Goal: Task Accomplishment & Management: Use online tool/utility

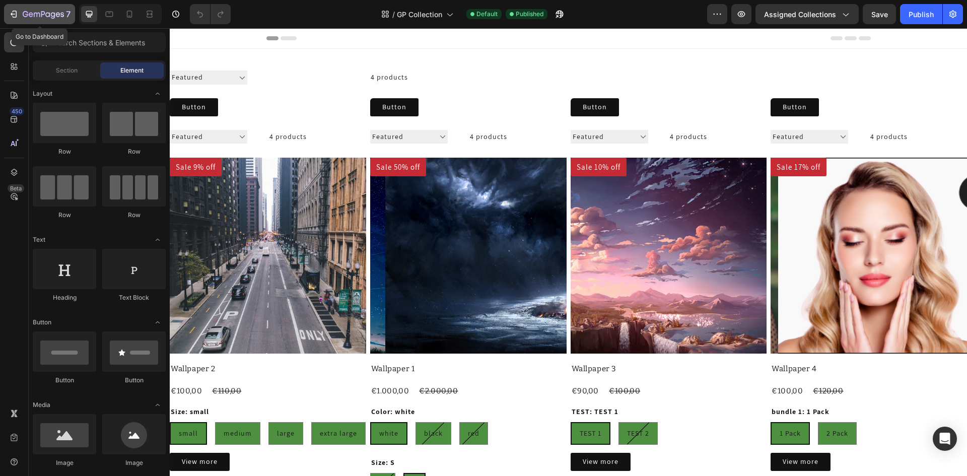
click at [22, 11] on div "7" at bounding box center [40, 14] width 62 height 12
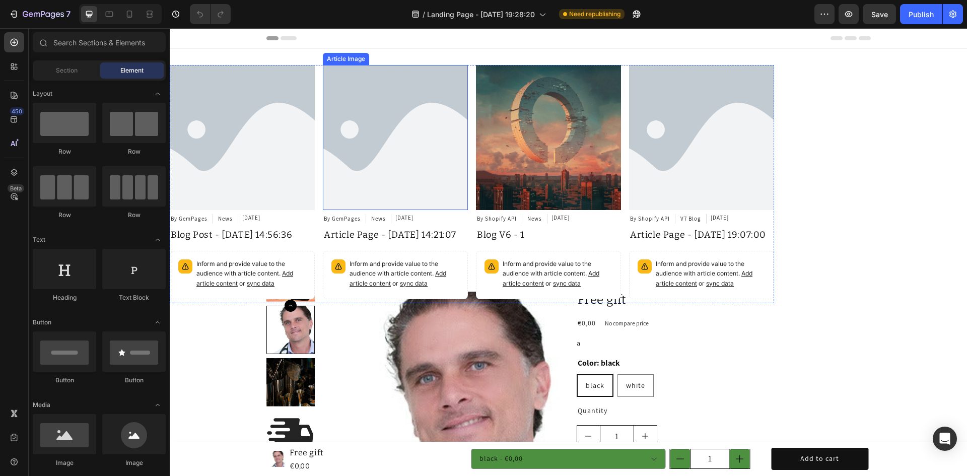
radio input "false"
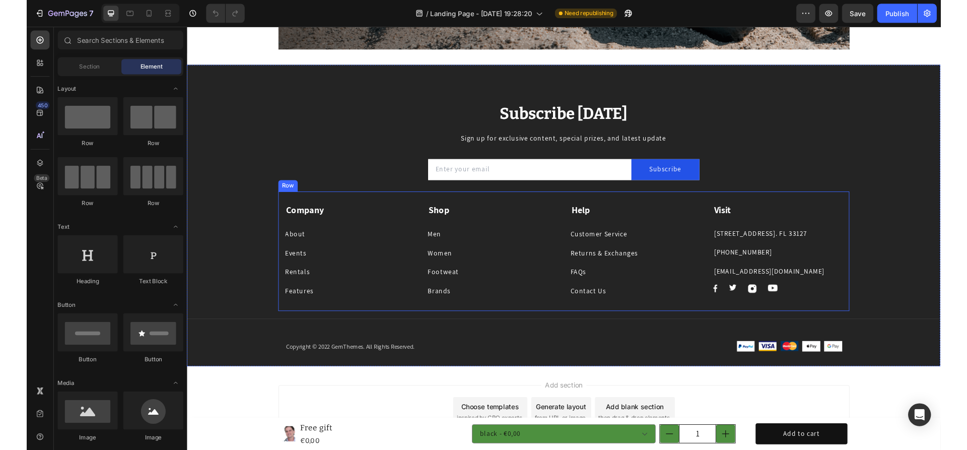
scroll to position [1977, 0]
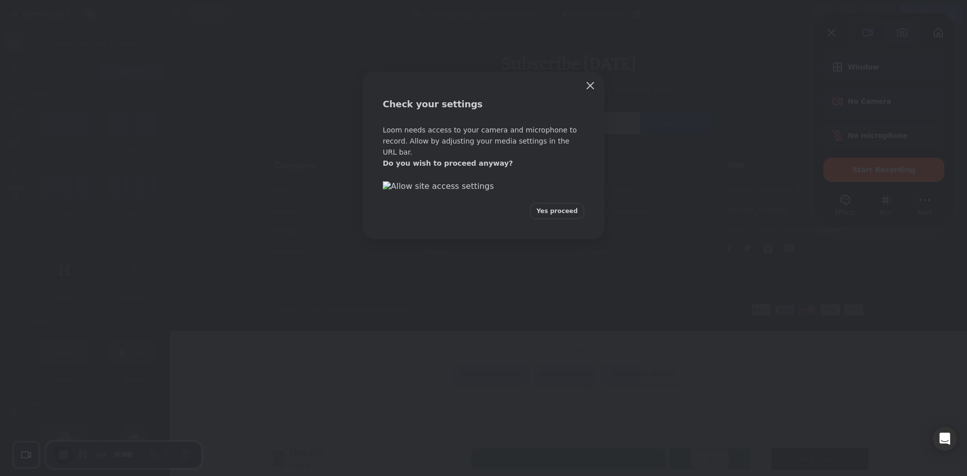
click at [561, 219] on button "Yes proceed" at bounding box center [557, 211] width 54 height 16
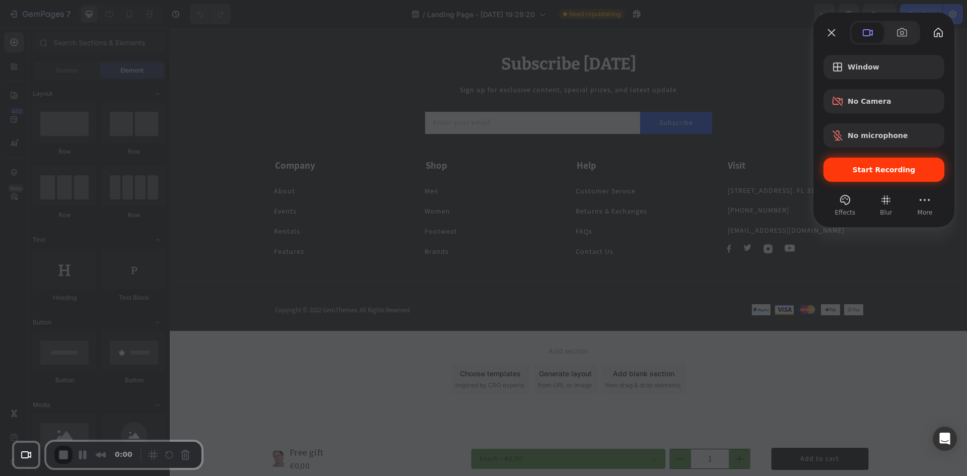
click at [876, 169] on span "Start Recording" at bounding box center [883, 170] width 63 height 8
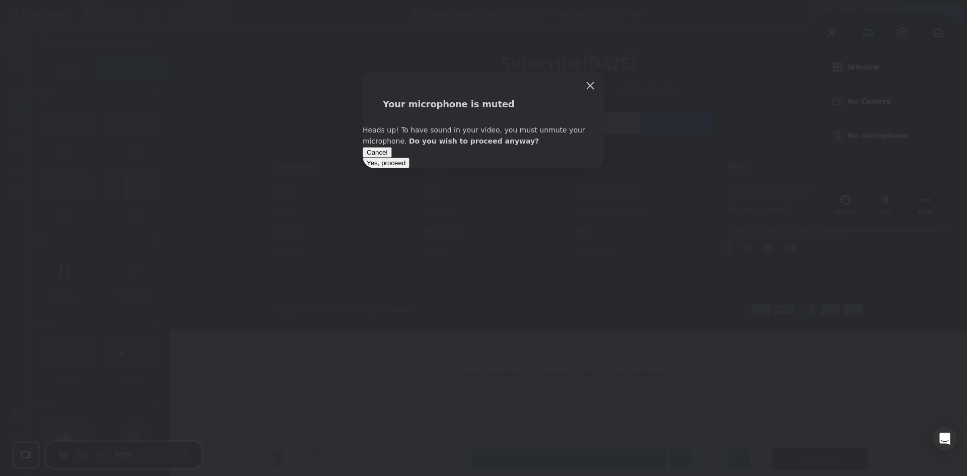
click at [405, 167] on span "Yes, proceed" at bounding box center [386, 163] width 39 height 8
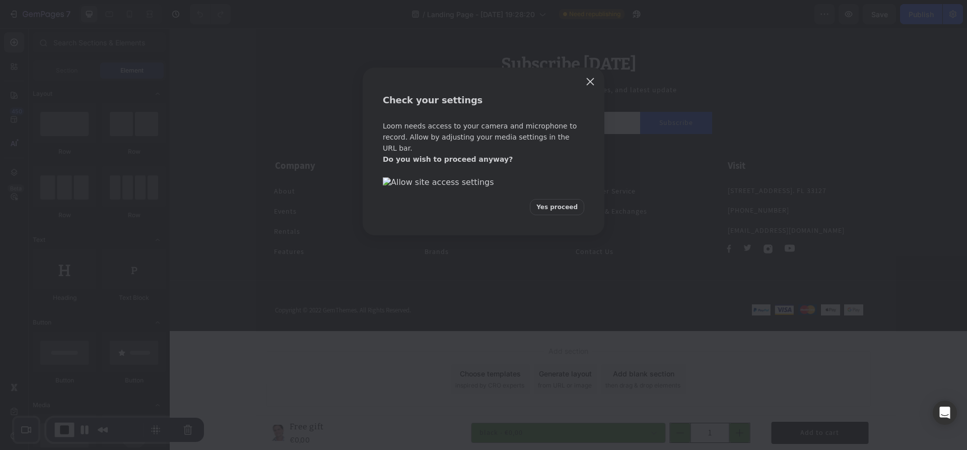
click at [626, 378] on div "Check your settings Loom needs access to your camera and microphone to record. …" at bounding box center [483, 225] width 967 height 450
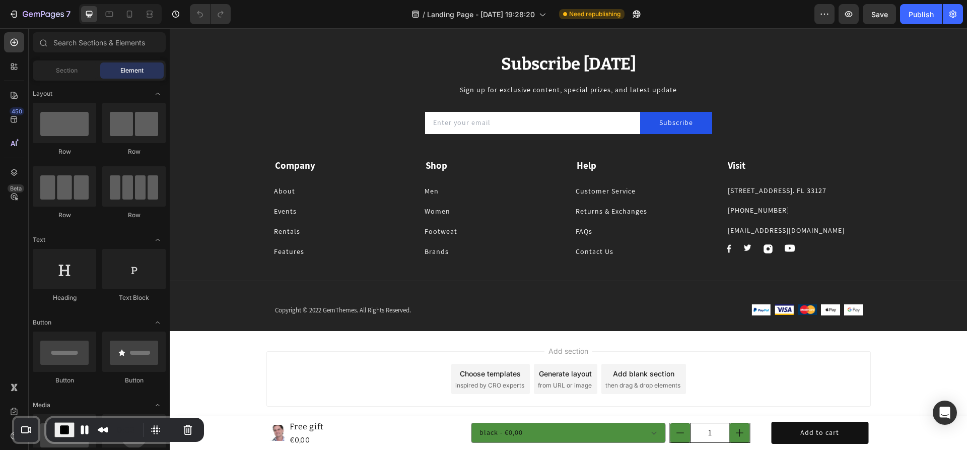
drag, startPoint x: 627, startPoint y: 381, endPoint x: 588, endPoint y: 300, distance: 89.6
click at [627, 381] on span "then drag & drop elements" at bounding box center [642, 385] width 75 height 9
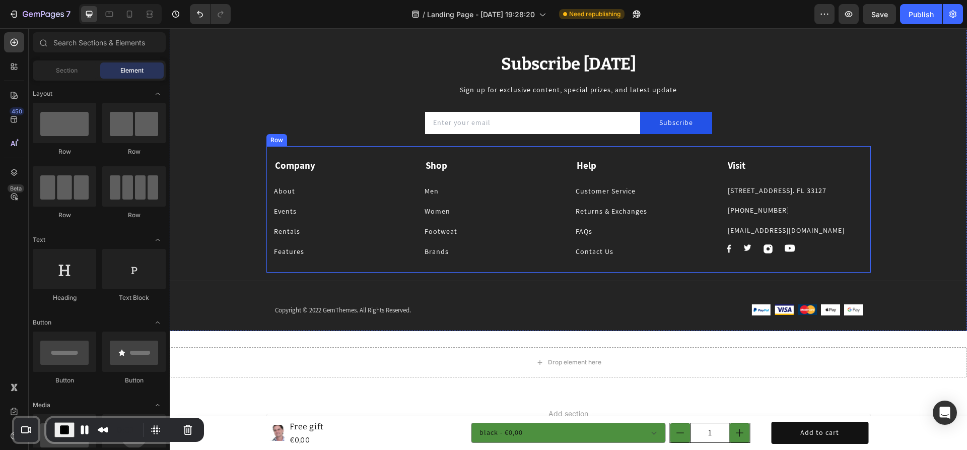
scroll to position [2066, 0]
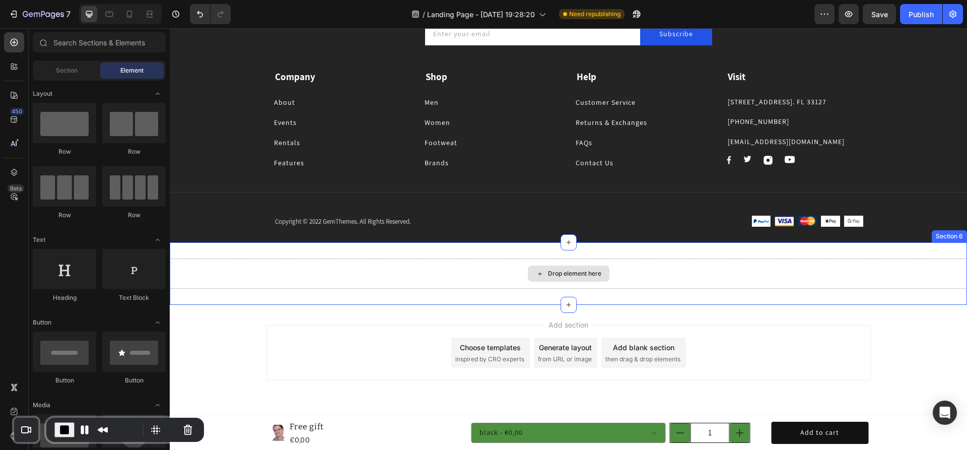
click at [455, 274] on div "Drop element here" at bounding box center [568, 273] width 797 height 30
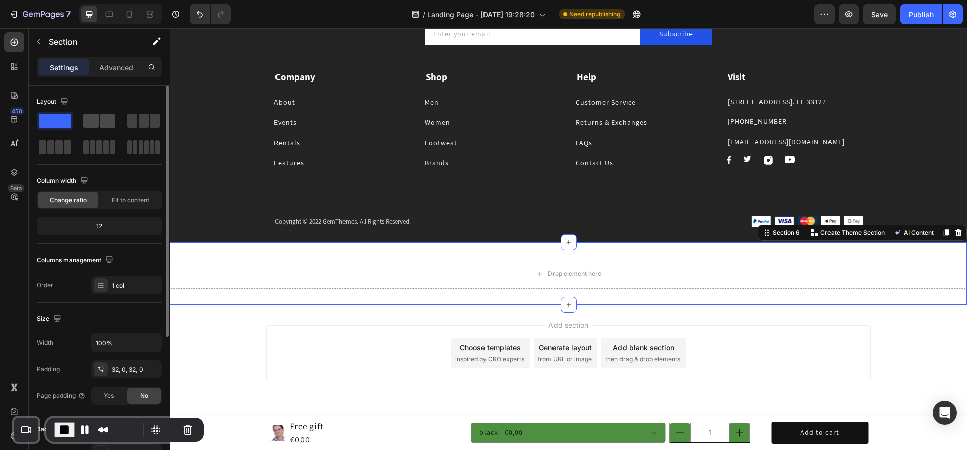
click at [96, 119] on span at bounding box center [91, 121] width 16 height 14
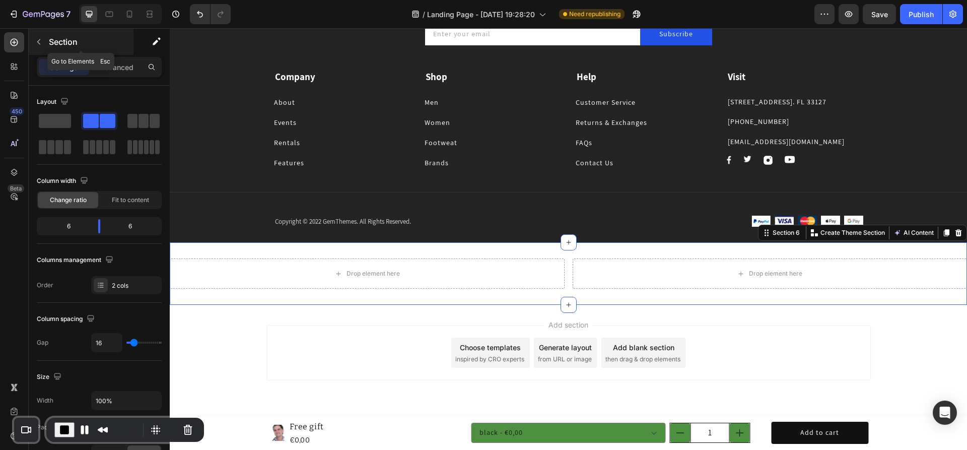
click at [40, 39] on icon "button" at bounding box center [39, 42] width 8 height 8
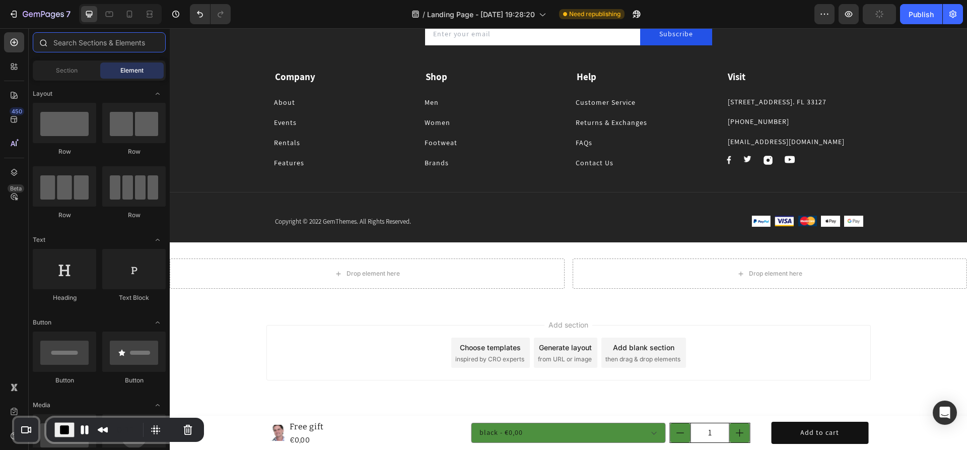
click at [74, 39] on input "text" at bounding box center [99, 42] width 133 height 20
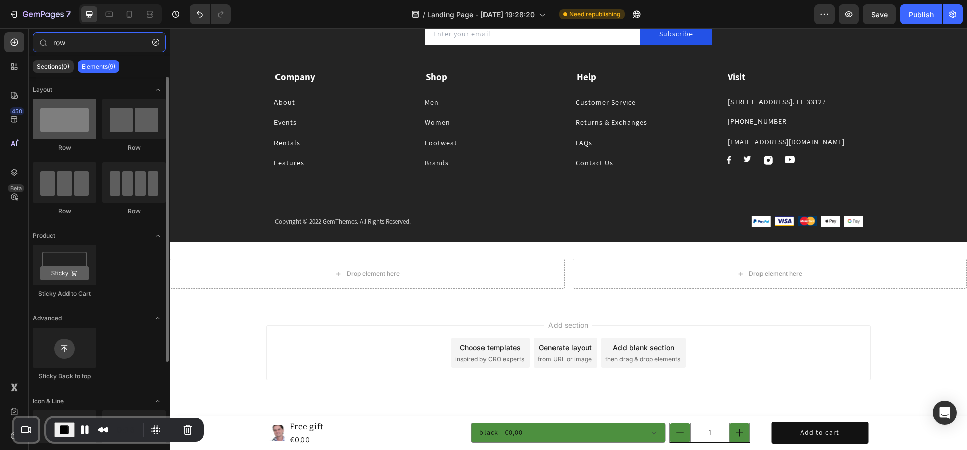
type input "row"
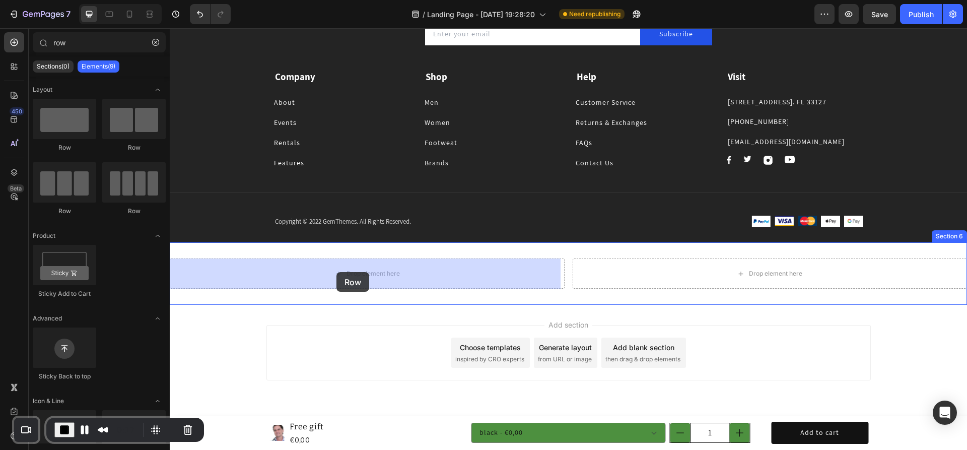
drag, startPoint x: 240, startPoint y: 155, endPoint x: 336, endPoint y: 272, distance: 151.7
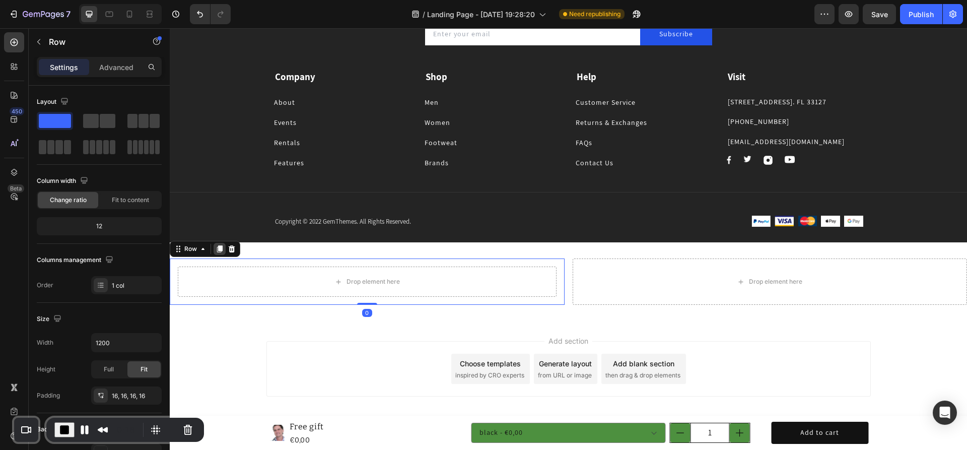
click at [220, 251] on icon at bounding box center [220, 248] width 6 height 7
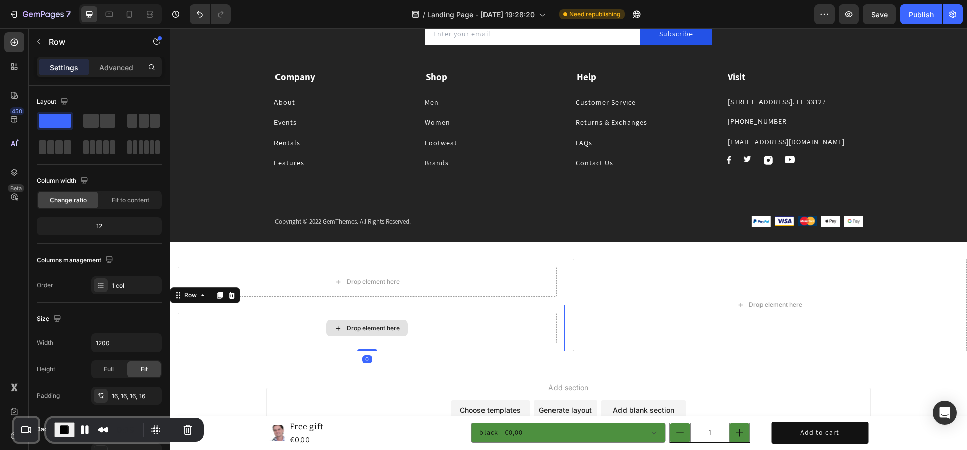
click at [300, 323] on div "Drop element here" at bounding box center [367, 328] width 379 height 30
click at [137, 122] on div at bounding box center [143, 121] width 32 height 14
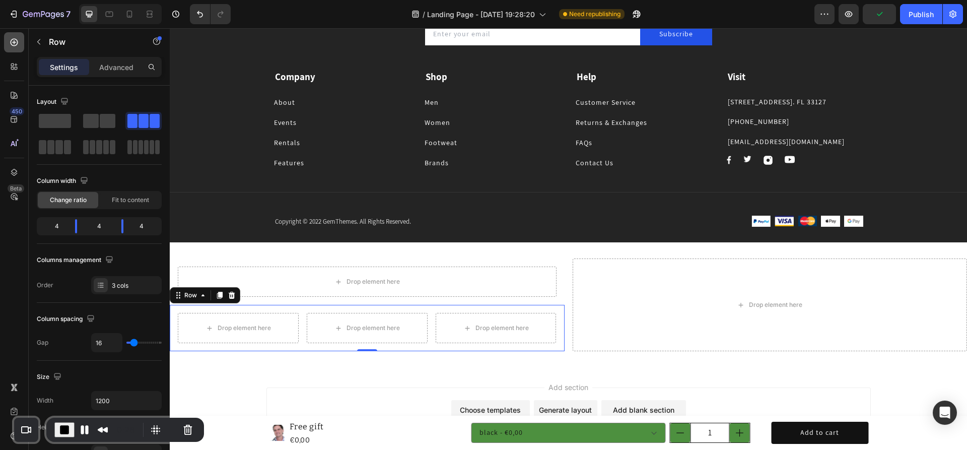
click at [19, 38] on div at bounding box center [14, 42] width 20 height 20
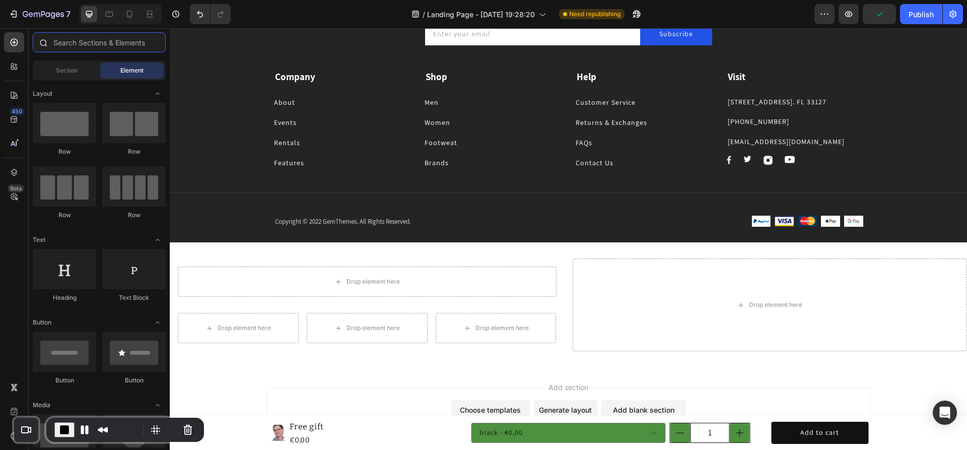
click at [94, 40] on input "text" at bounding box center [99, 42] width 133 height 20
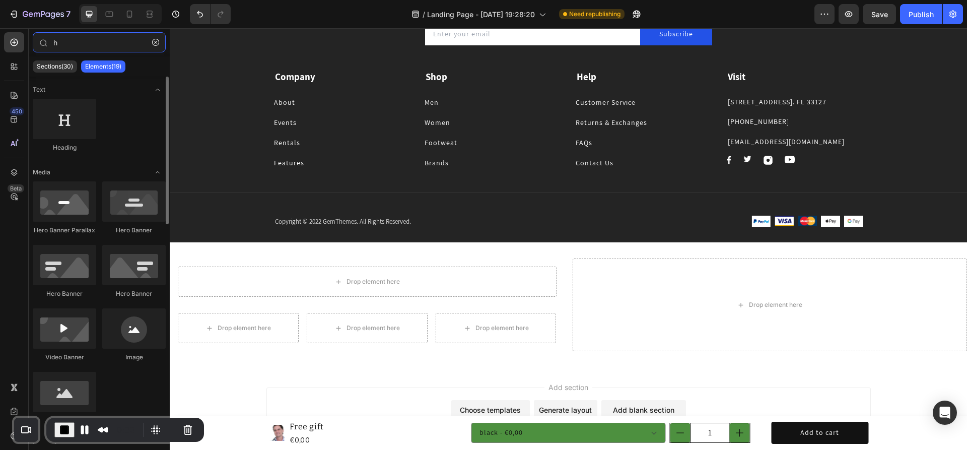
type input "h"
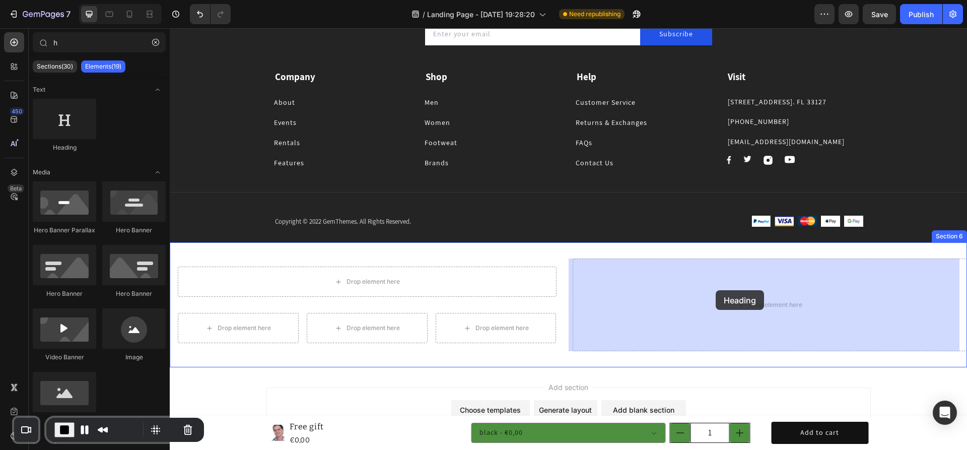
drag, startPoint x: 329, startPoint y: 172, endPoint x: 712, endPoint y: 290, distance: 400.5
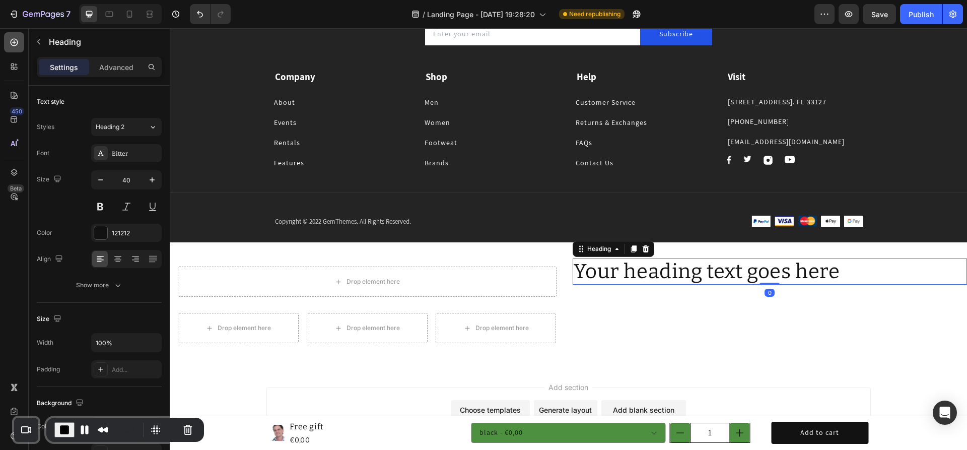
click at [14, 43] on icon at bounding box center [14, 42] width 10 height 10
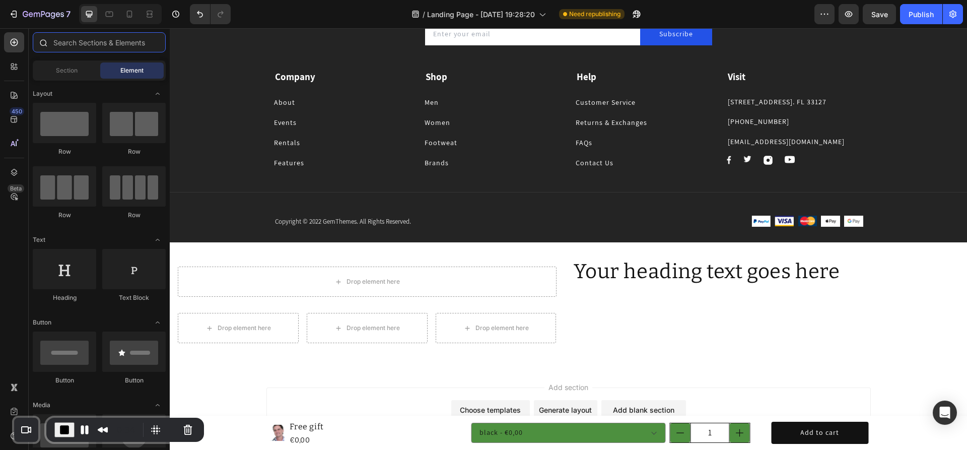
click at [107, 44] on input "text" at bounding box center [99, 42] width 133 height 20
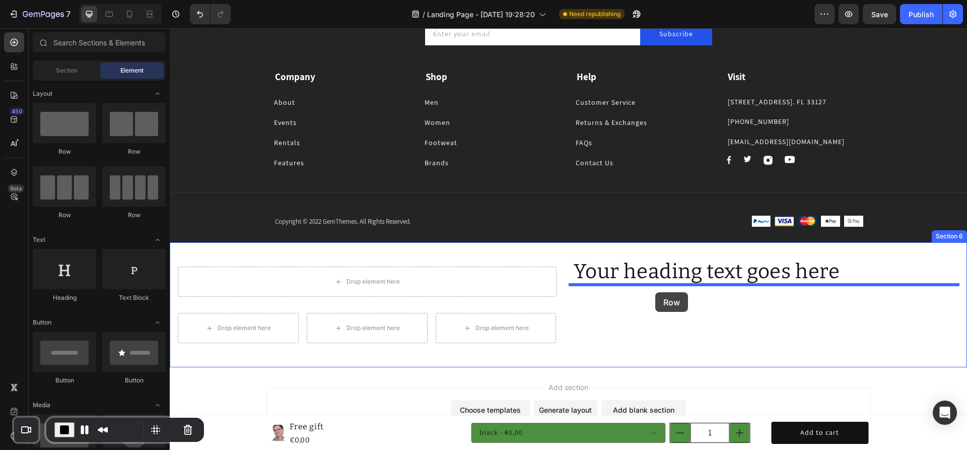
drag, startPoint x: 297, startPoint y: 154, endPoint x: 655, endPoint y: 292, distance: 383.7
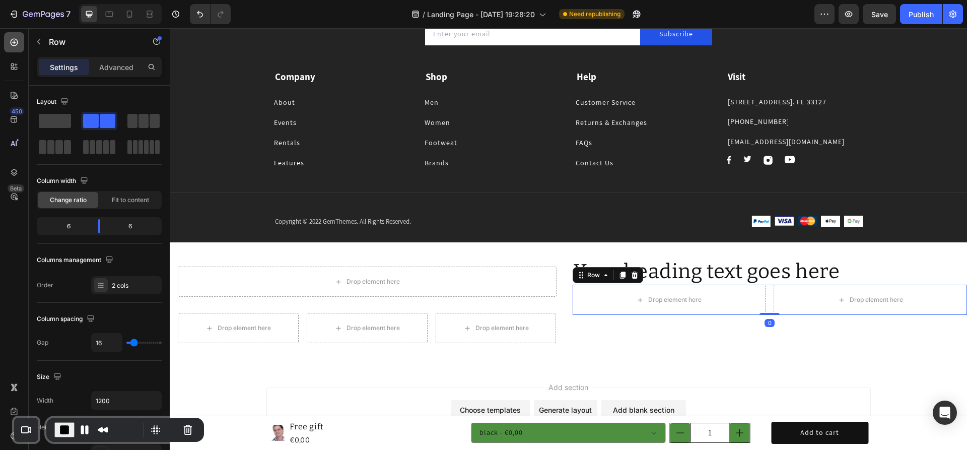
click at [21, 42] on div at bounding box center [14, 42] width 20 height 20
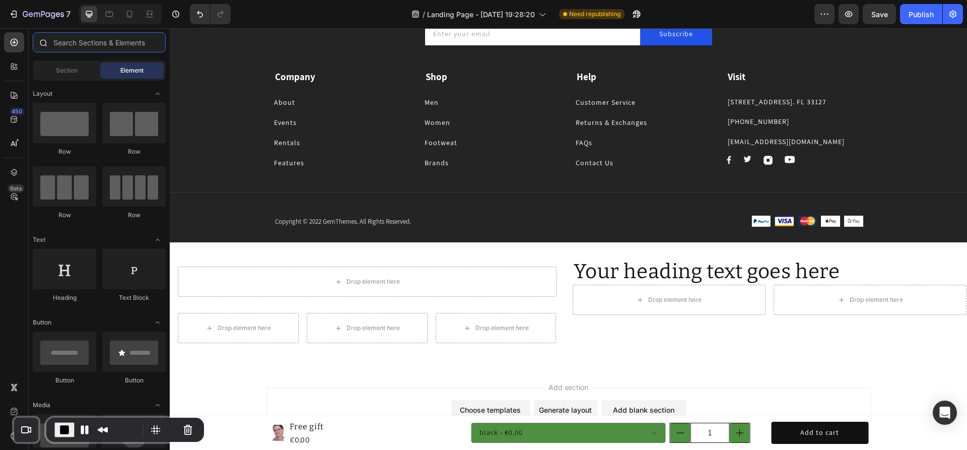
click at [84, 45] on input "text" at bounding box center [99, 42] width 133 height 20
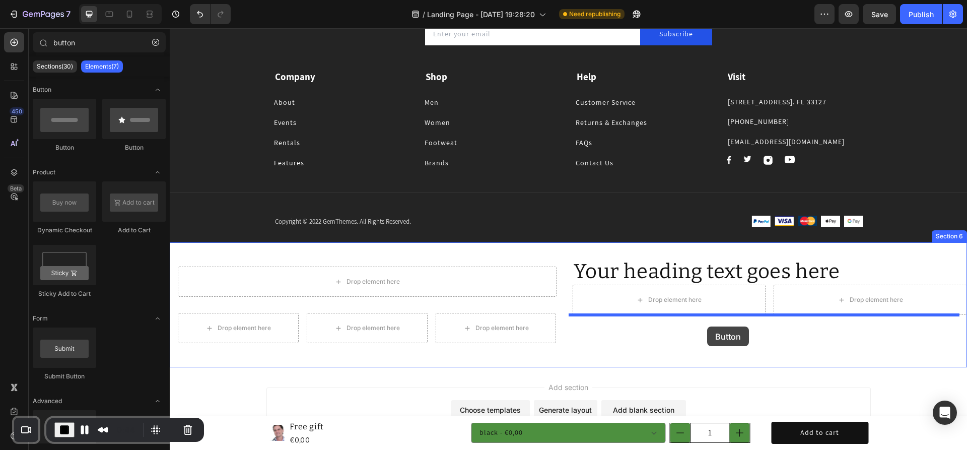
drag, startPoint x: 232, startPoint y: 152, endPoint x: 707, endPoint y: 326, distance: 505.8
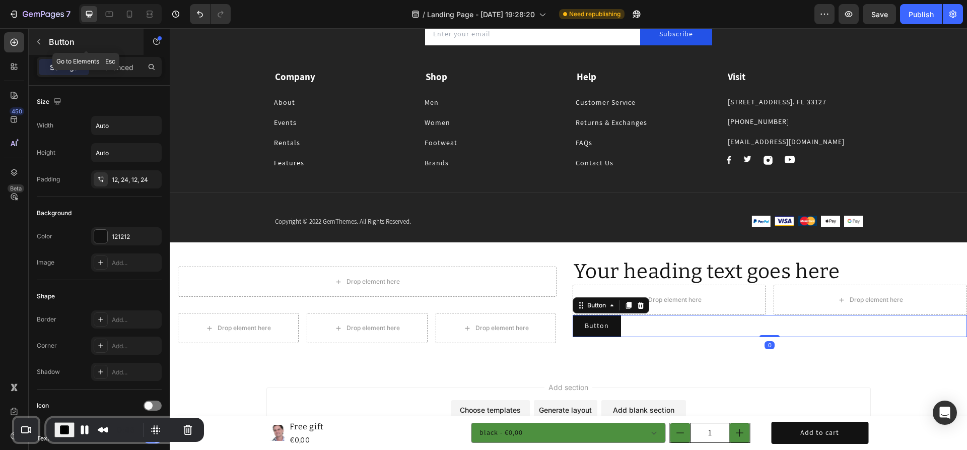
click at [39, 43] on icon "button" at bounding box center [39, 42] width 8 height 8
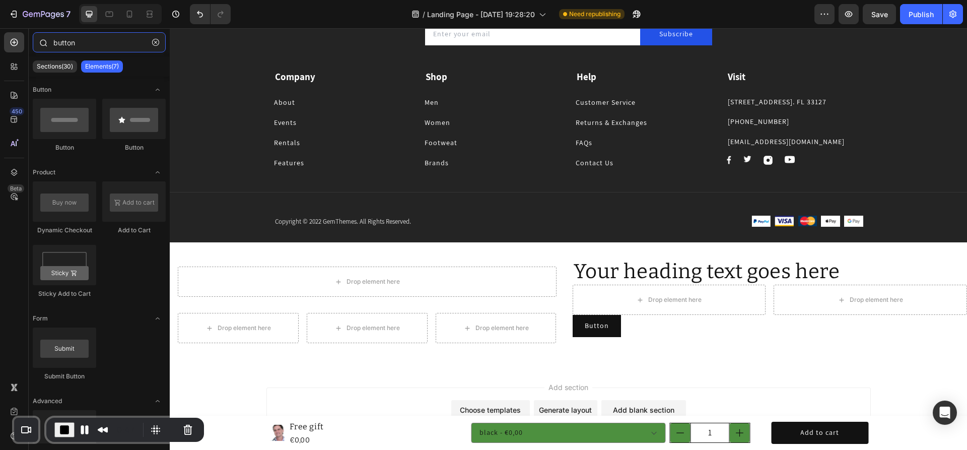
click at [87, 43] on input "button" at bounding box center [99, 42] width 133 height 20
drag, startPoint x: 74, startPoint y: 40, endPoint x: 45, endPoint y: 36, distance: 29.5
click at [45, 36] on div "button" at bounding box center [99, 44] width 141 height 24
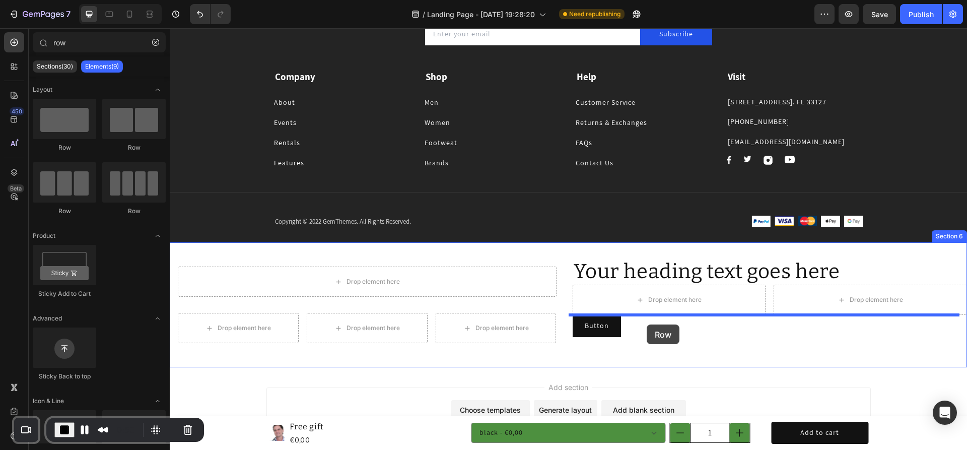
drag, startPoint x: 317, startPoint y: 153, endPoint x: 648, endPoint y: 323, distance: 371.8
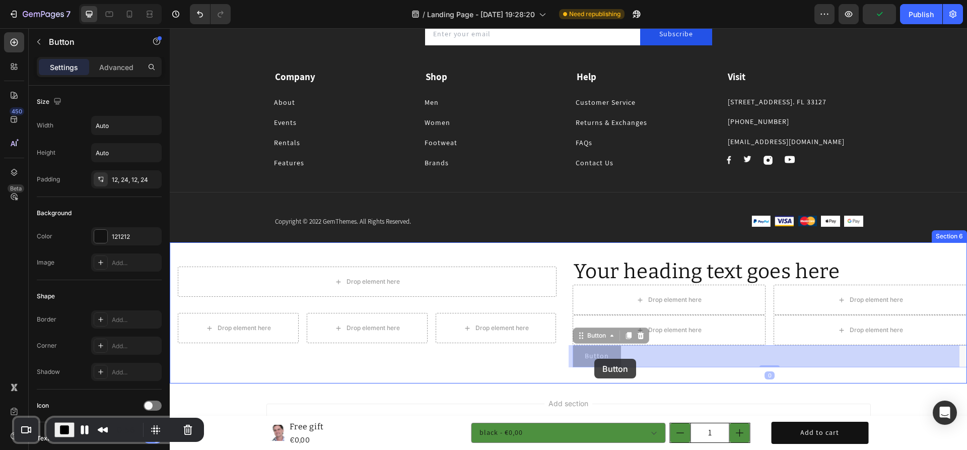
drag, startPoint x: 599, startPoint y: 356, endPoint x: 594, endPoint y: 358, distance: 5.2
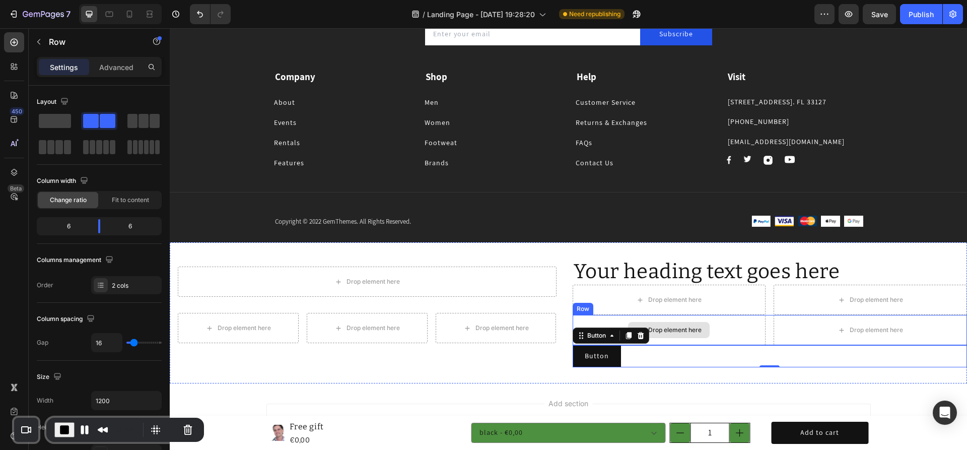
click at [586, 320] on div "Drop element here" at bounding box center [668, 330] width 193 height 30
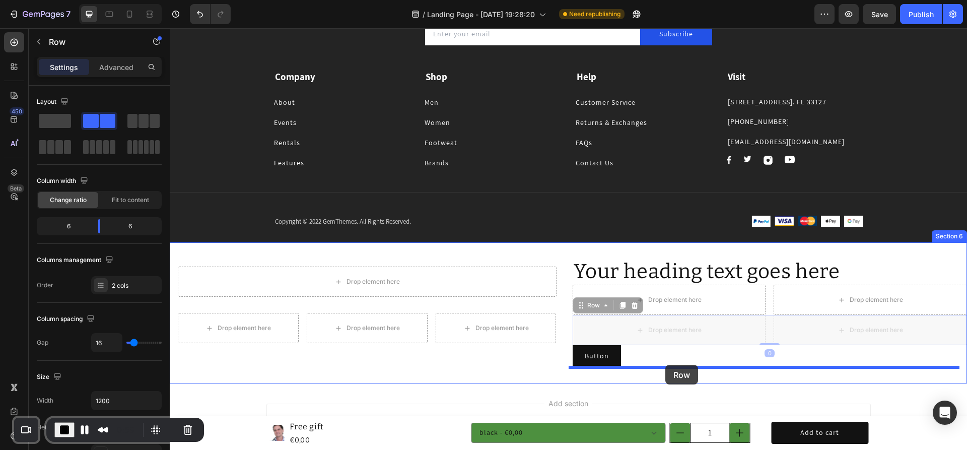
drag, startPoint x: 579, startPoint y: 308, endPoint x: 665, endPoint y: 365, distance: 102.9
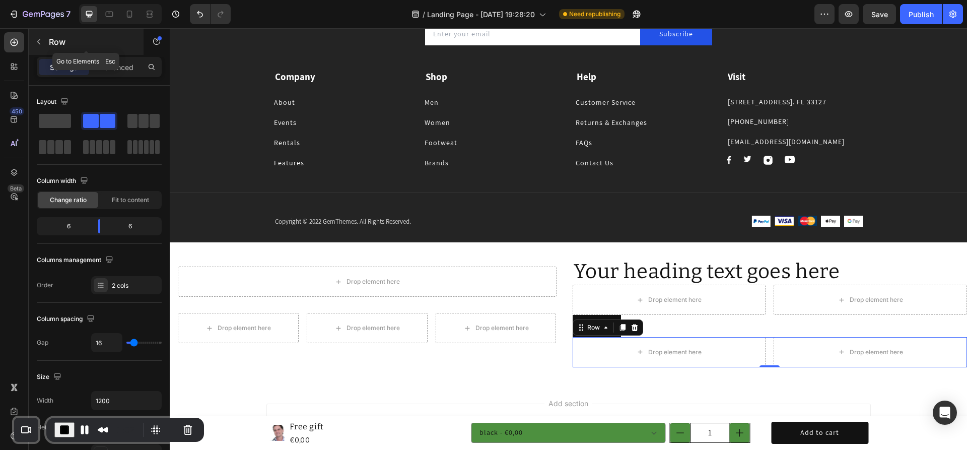
click at [80, 42] on p "Row" at bounding box center [92, 42] width 86 height 12
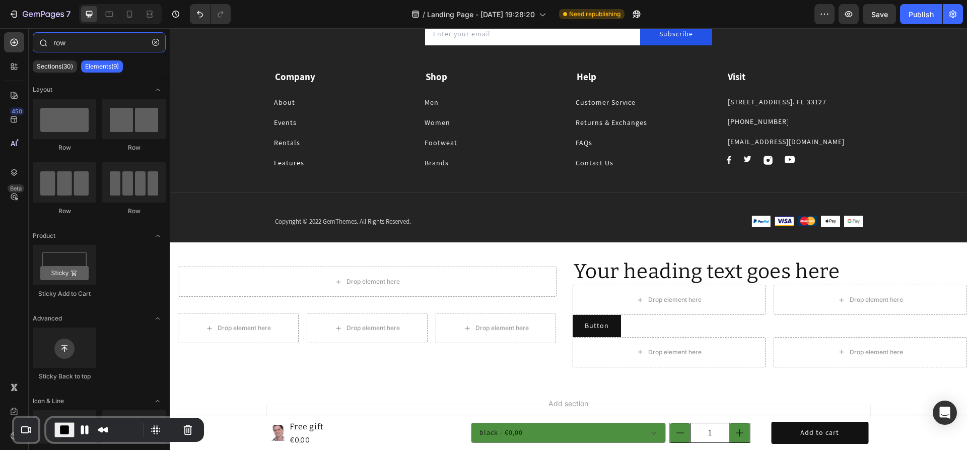
drag, startPoint x: 79, startPoint y: 42, endPoint x: 39, endPoint y: 36, distance: 40.7
click at [39, 36] on div "row" at bounding box center [99, 44] width 141 height 24
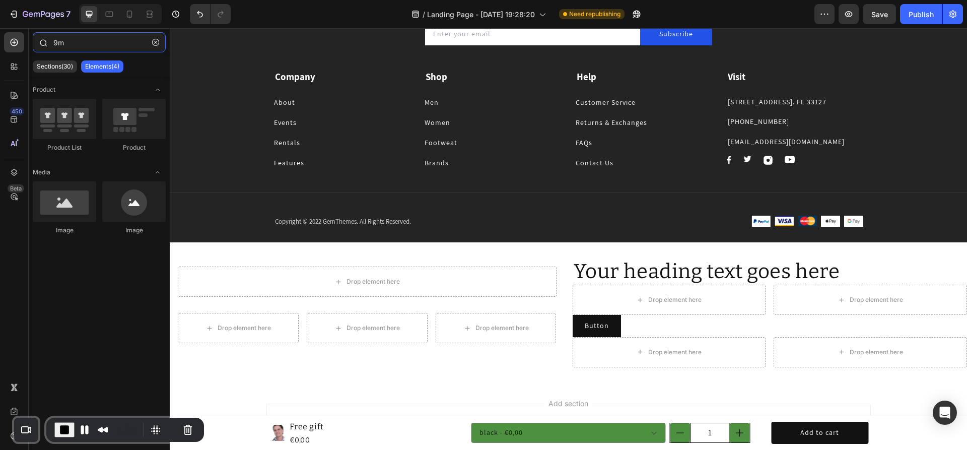
type input "9"
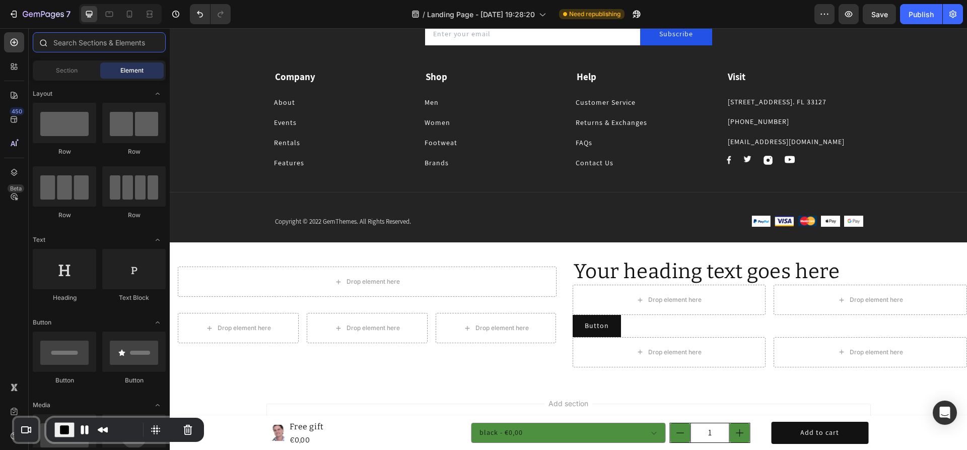
type input "j"
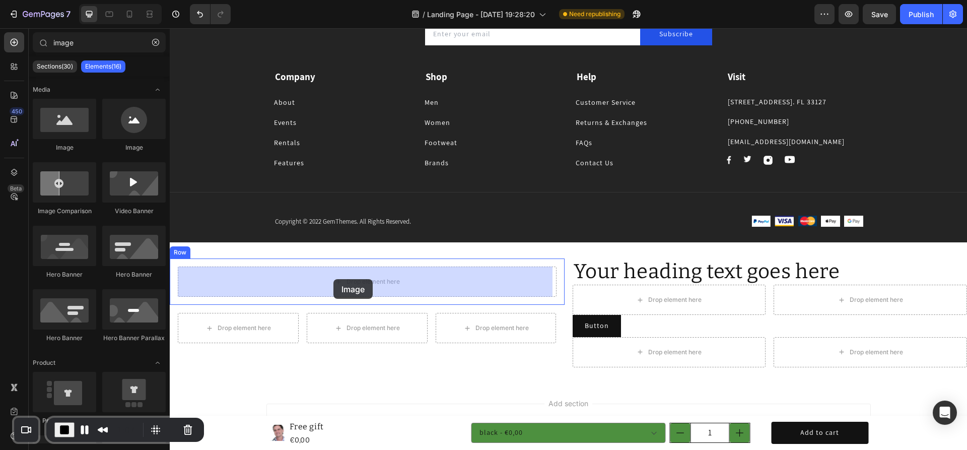
drag, startPoint x: 242, startPoint y: 152, endPoint x: 331, endPoint y: 278, distance: 155.3
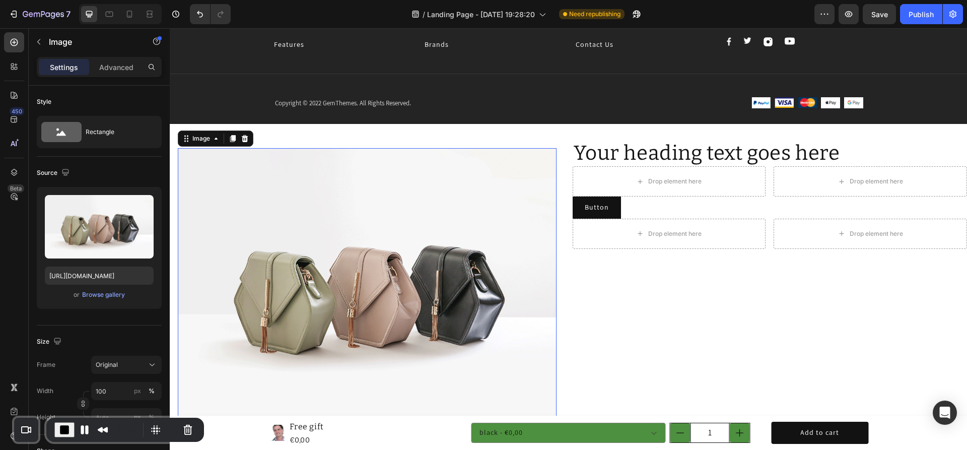
scroll to position [2217, 0]
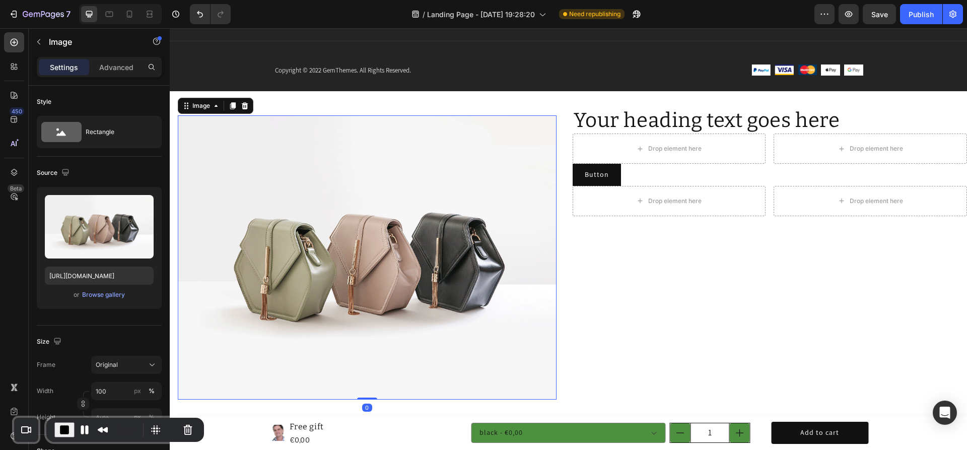
drag, startPoint x: 233, startPoint y: 105, endPoint x: 325, endPoint y: 193, distance: 126.8
click at [233, 105] on icon at bounding box center [233, 105] width 6 height 7
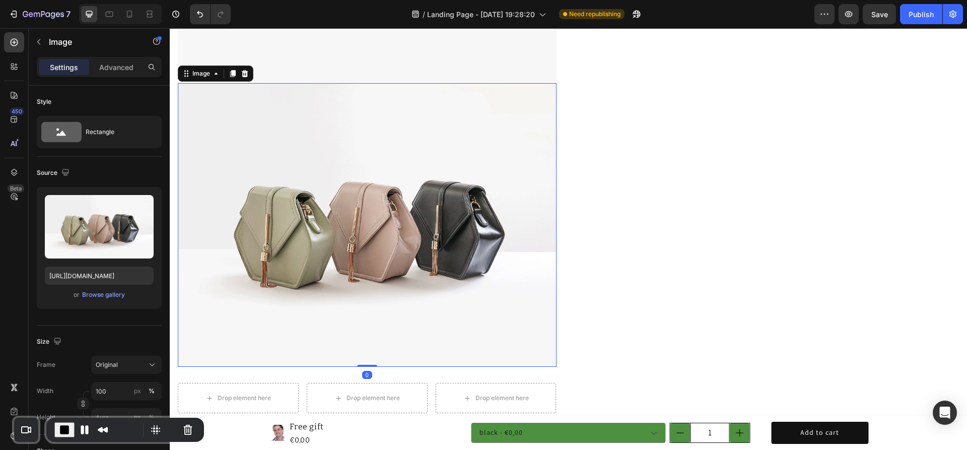
scroll to position [2550, 0]
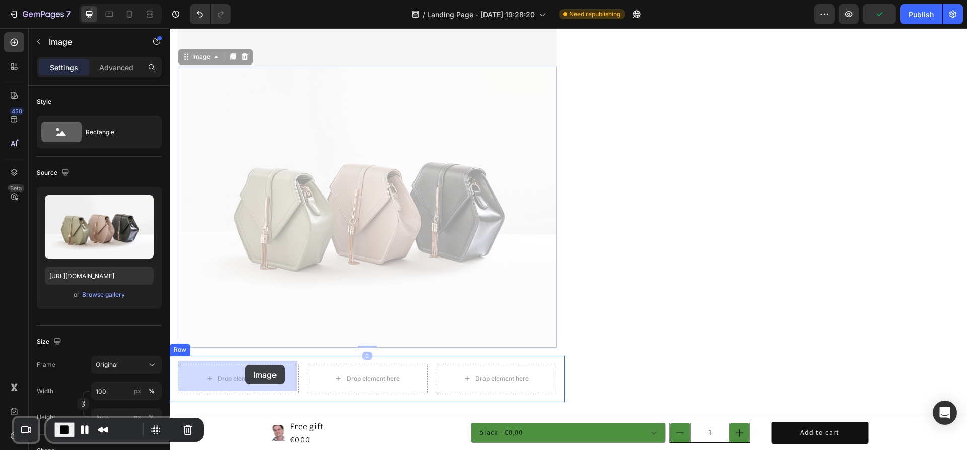
drag, startPoint x: 341, startPoint y: 213, endPoint x: 245, endPoint y: 365, distance: 179.5
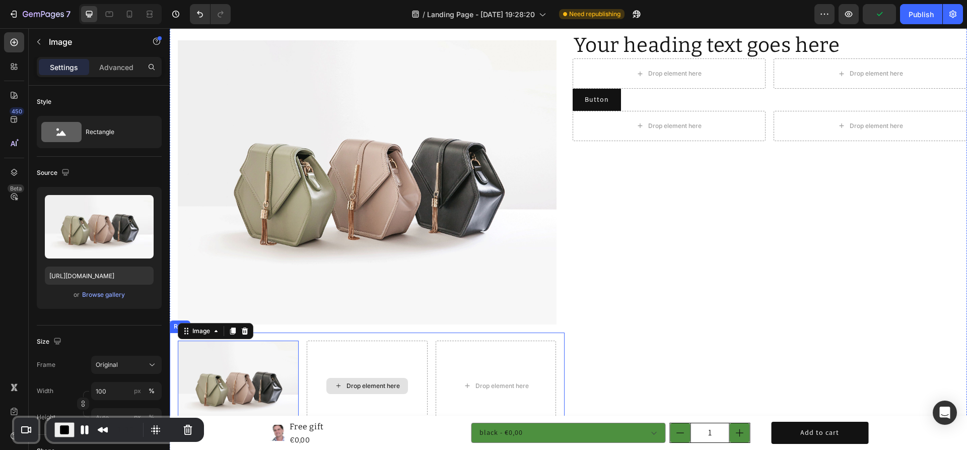
scroll to position [2287, 0]
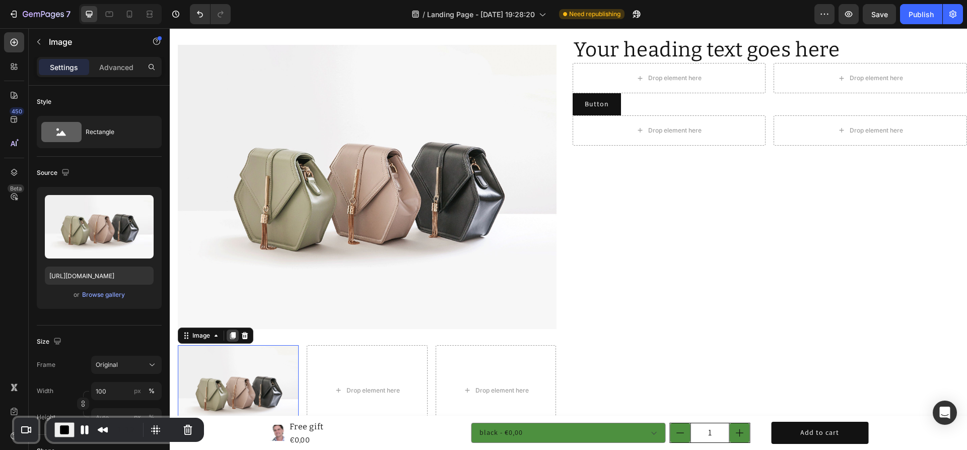
click at [233, 332] on icon at bounding box center [233, 335] width 6 height 7
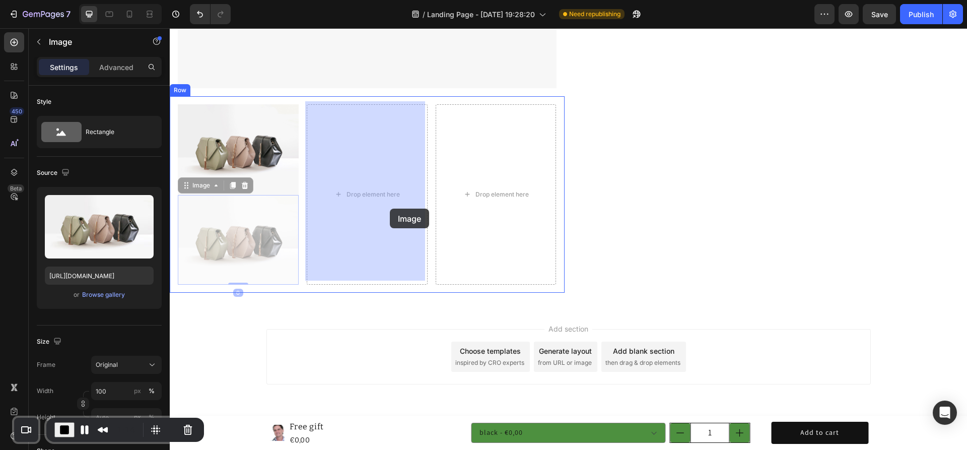
drag, startPoint x: 246, startPoint y: 260, endPoint x: 395, endPoint y: 204, distance: 158.5
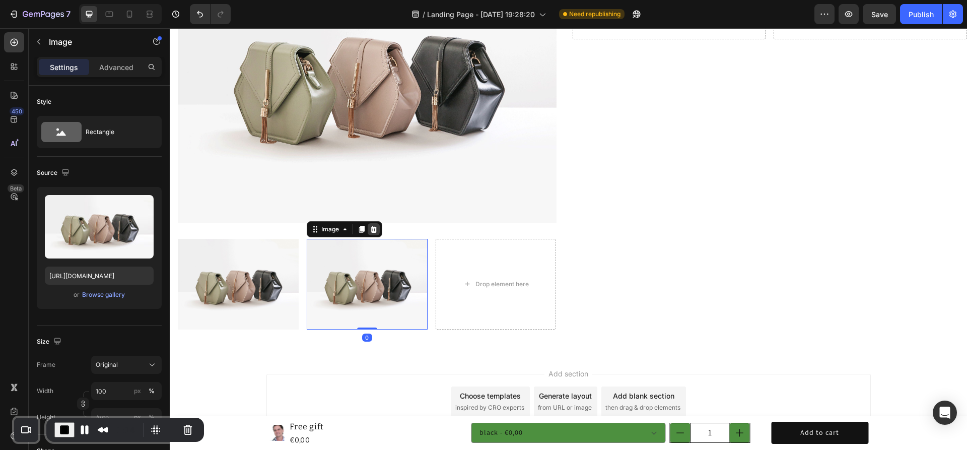
scroll to position [2338, 0]
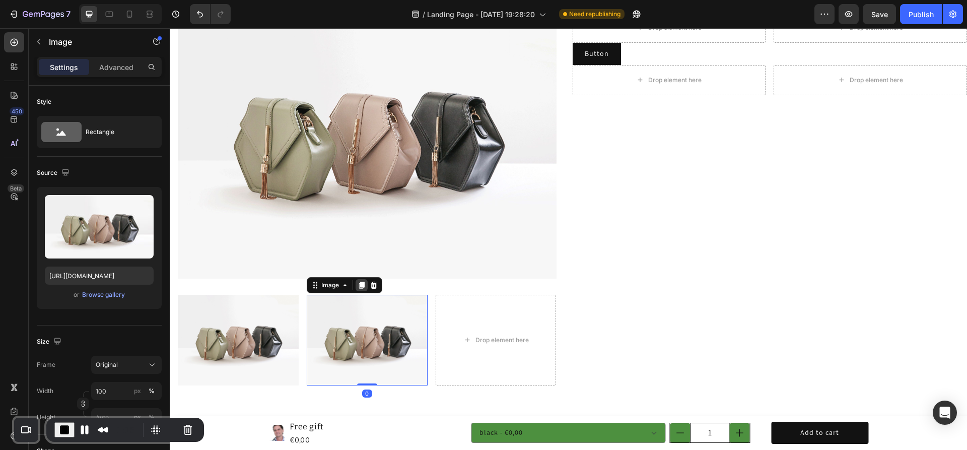
click at [361, 281] on icon at bounding box center [362, 284] width 6 height 7
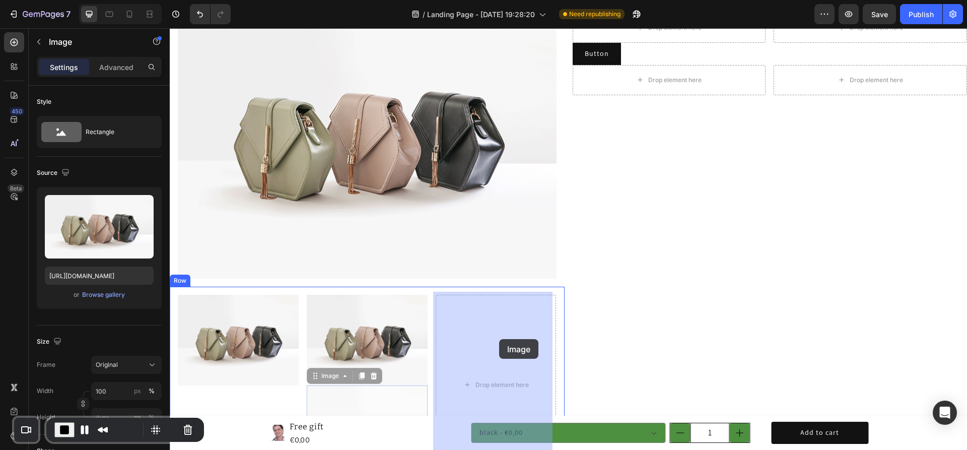
drag, startPoint x: 372, startPoint y: 388, endPoint x: 498, endPoint y: 339, distance: 136.0
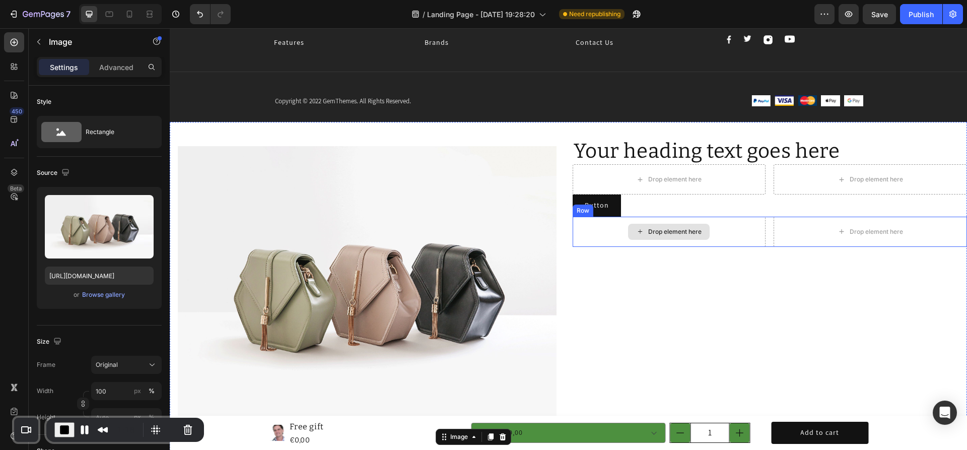
scroll to position [2187, 0]
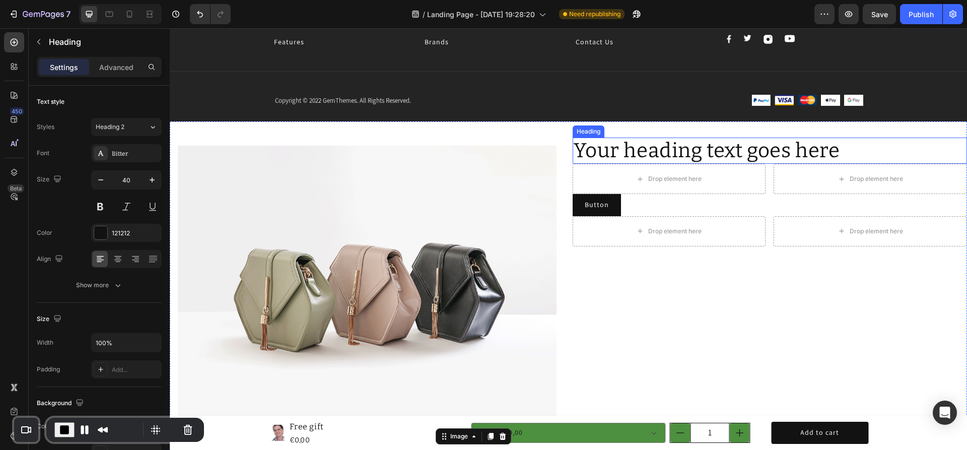
click at [655, 151] on h2 "Your heading text goes here" at bounding box center [769, 150] width 395 height 26
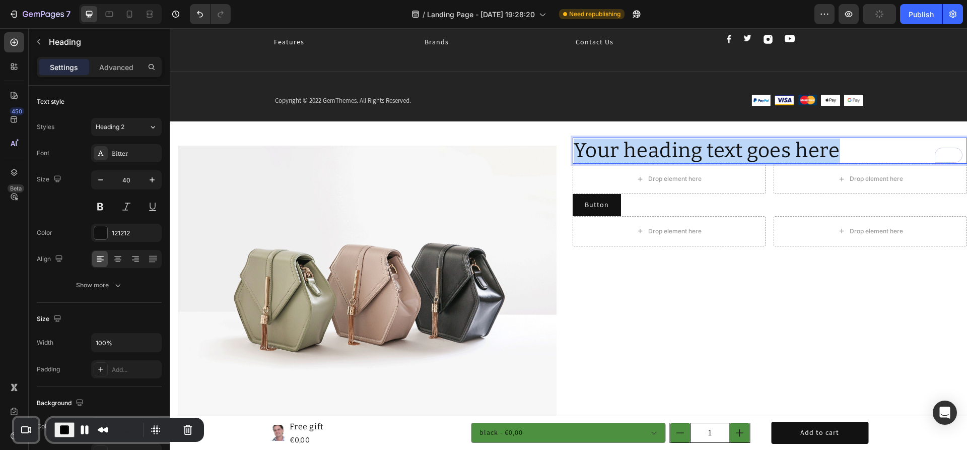
drag, startPoint x: 849, startPoint y: 152, endPoint x: 571, endPoint y: 155, distance: 277.4
click at [573, 155] on p "Your heading text goes here" at bounding box center [769, 150] width 393 height 24
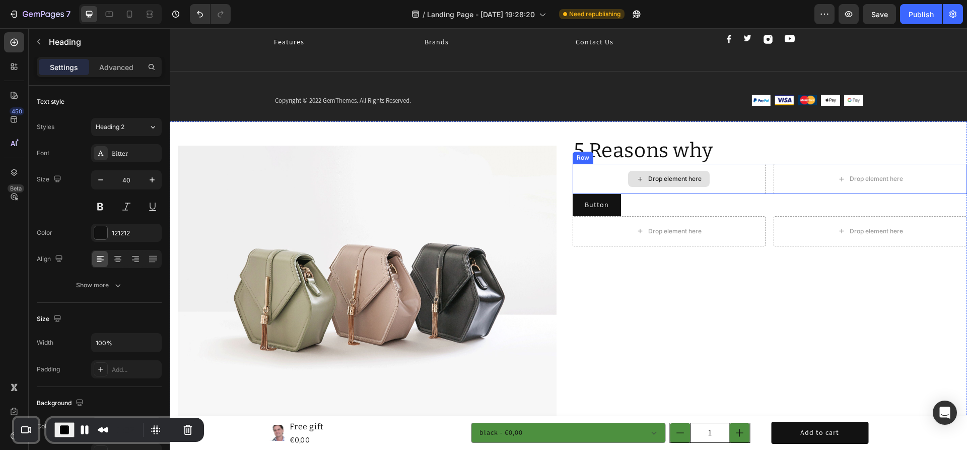
click at [667, 180] on div "Drop element here" at bounding box center [674, 179] width 53 height 8
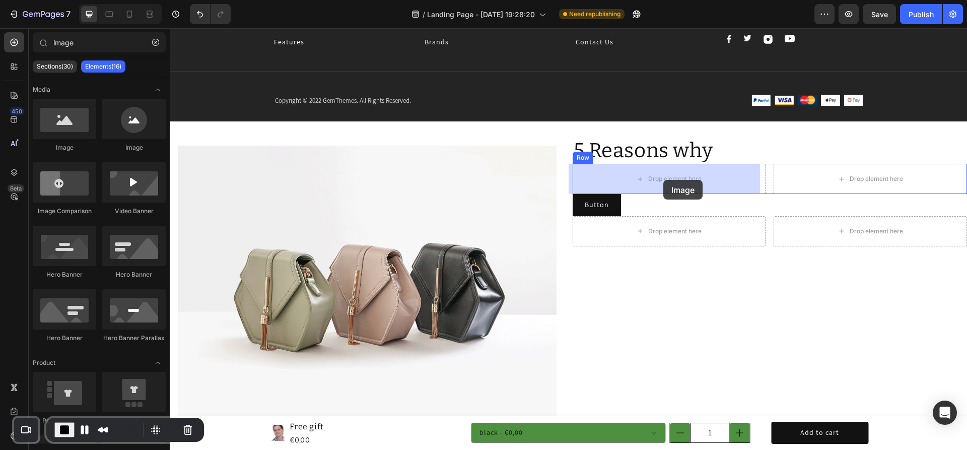
drag, startPoint x: 313, startPoint y: 152, endPoint x: 663, endPoint y: 180, distance: 351.1
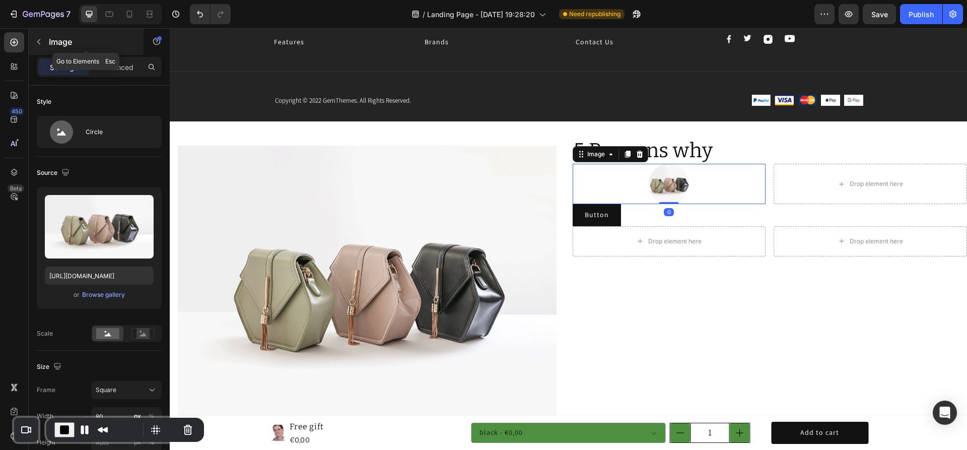
click at [90, 38] on p "Image" at bounding box center [92, 42] width 86 height 12
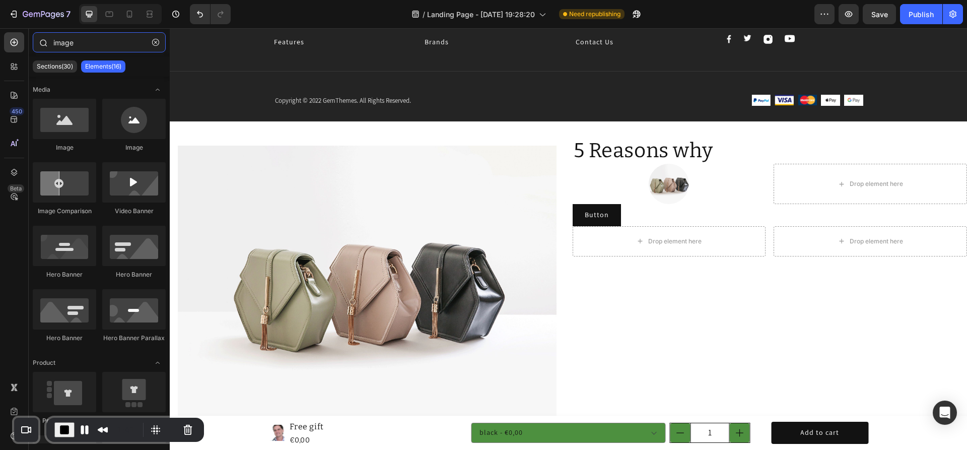
drag, startPoint x: 96, startPoint y: 42, endPoint x: 40, endPoint y: 36, distance: 55.7
click at [40, 37] on div "image" at bounding box center [99, 44] width 141 height 24
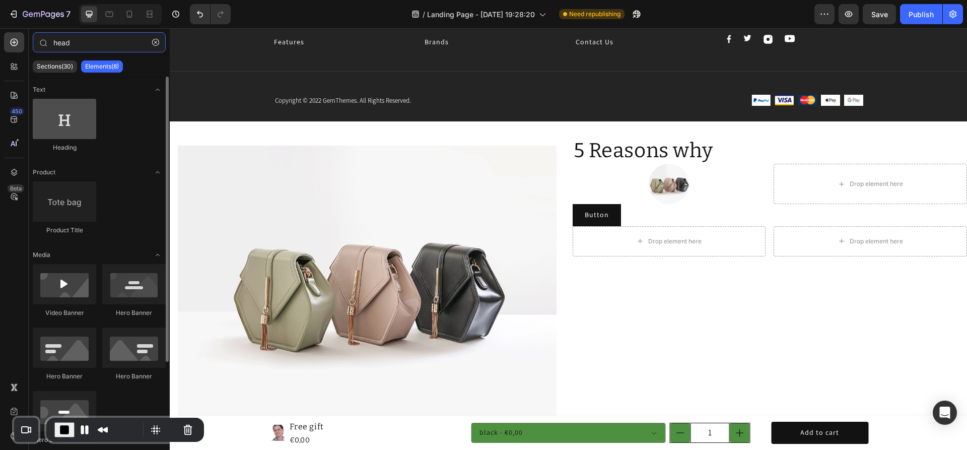
type input "head"
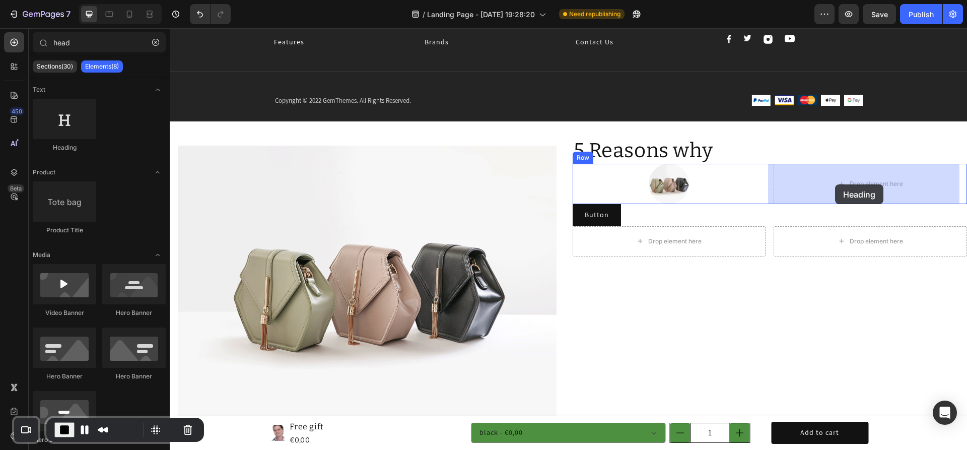
drag, startPoint x: 249, startPoint y: 152, endPoint x: 835, endPoint y: 184, distance: 587.0
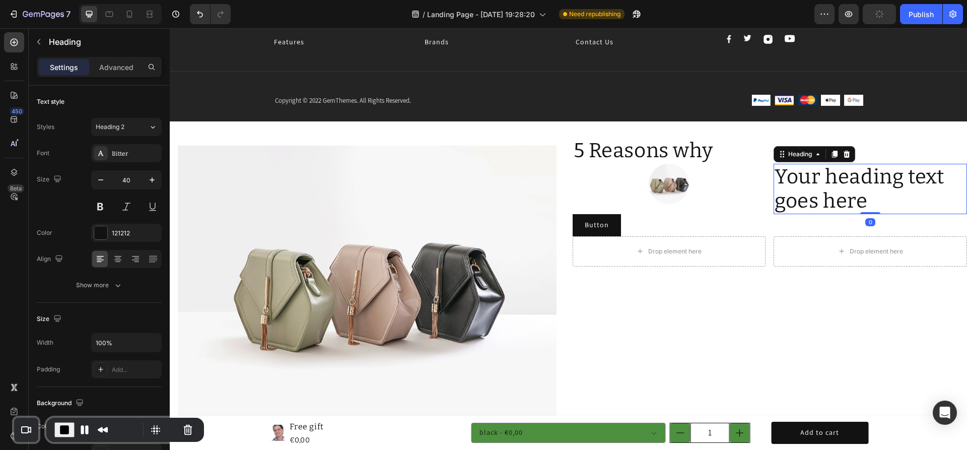
click at [832, 151] on icon at bounding box center [835, 154] width 6 height 7
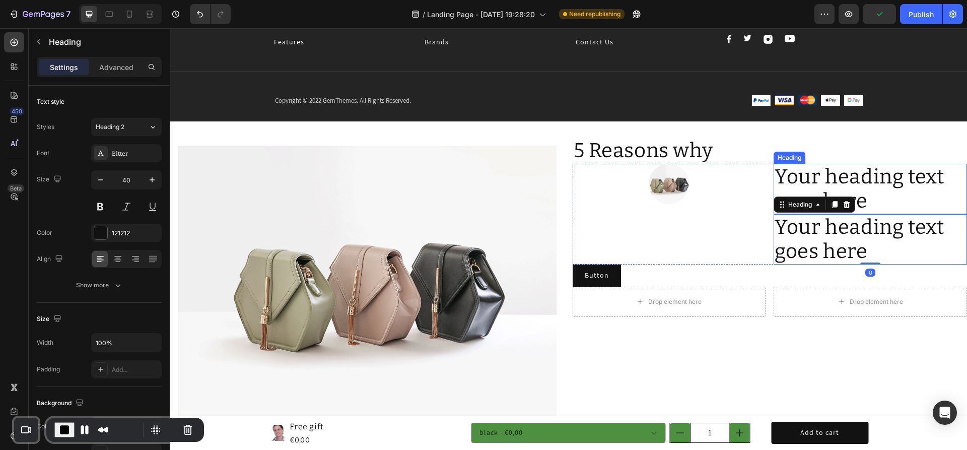
click at [812, 182] on h2 "Your heading text goes here" at bounding box center [869, 189] width 193 height 50
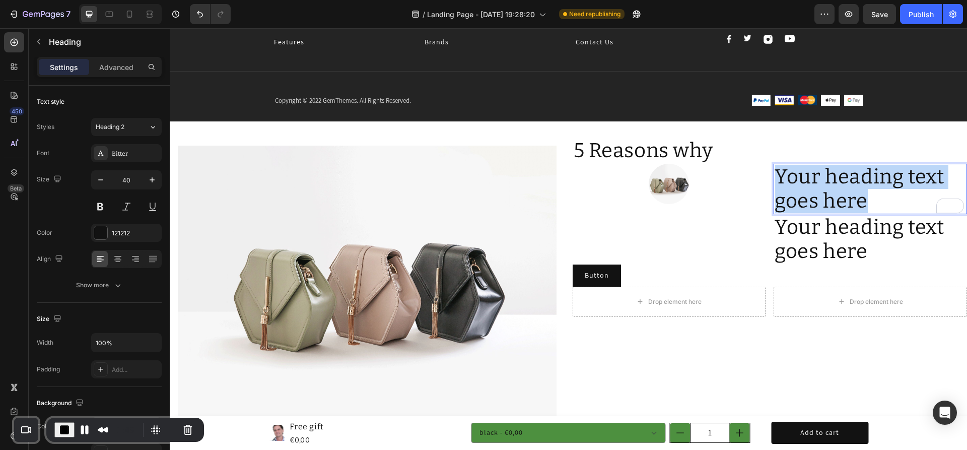
drag, startPoint x: 864, startPoint y: 199, endPoint x: 773, endPoint y: 177, distance: 92.8
click at [774, 177] on p "Your heading text goes here" at bounding box center [869, 189] width 191 height 48
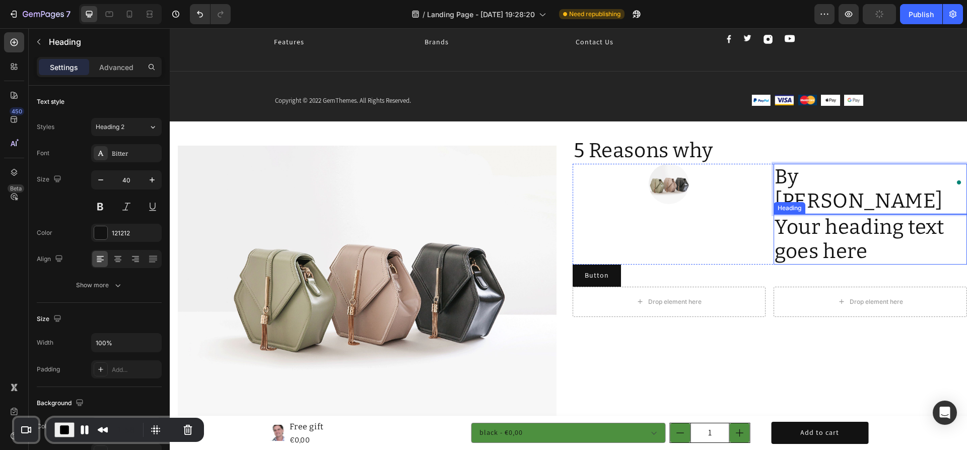
click at [845, 228] on h2 "Your heading text goes here" at bounding box center [869, 239] width 193 height 50
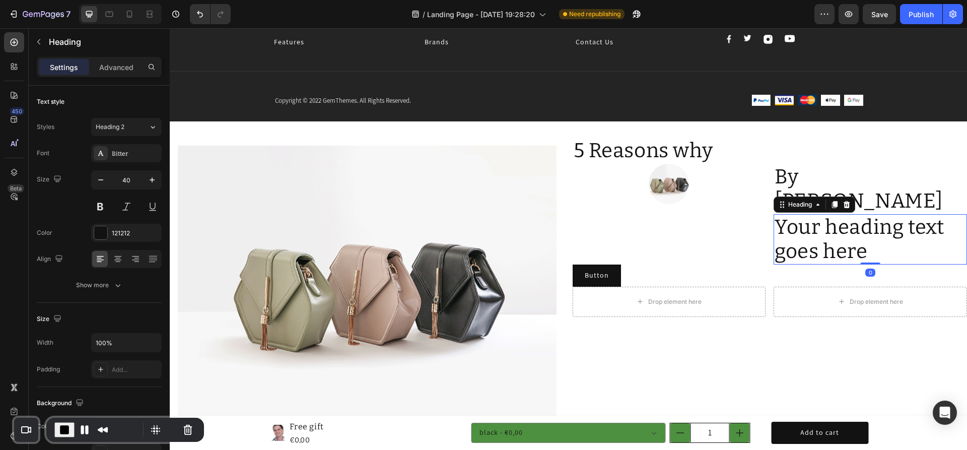
click at [845, 228] on h2 "Your heading text goes here" at bounding box center [869, 239] width 193 height 50
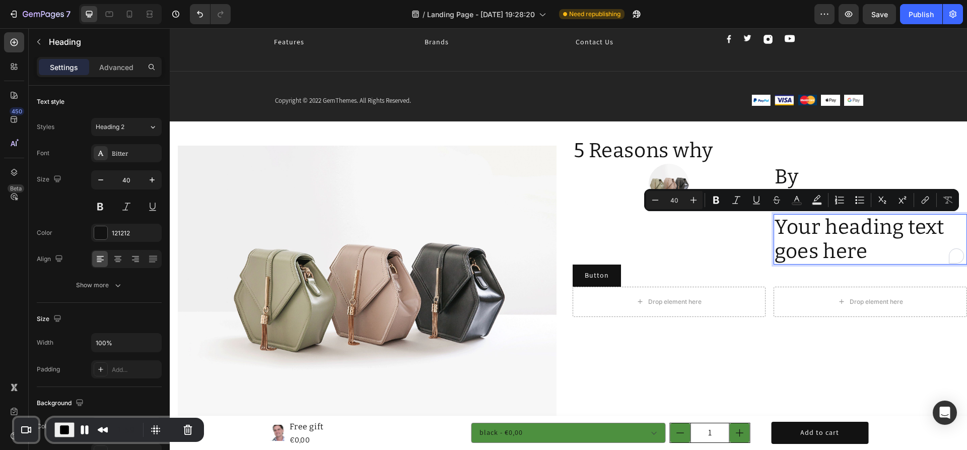
click at [882, 230] on p "Your heading text goes here" at bounding box center [869, 239] width 191 height 48
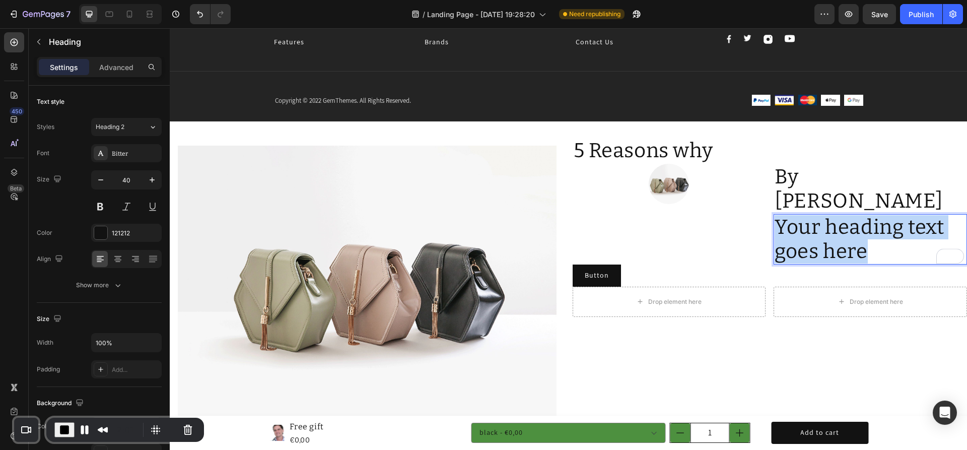
drag, startPoint x: 871, startPoint y: 227, endPoint x: 770, endPoint y: 199, distance: 104.4
click at [774, 215] on p "Your heading text goes here" at bounding box center [869, 239] width 191 height 48
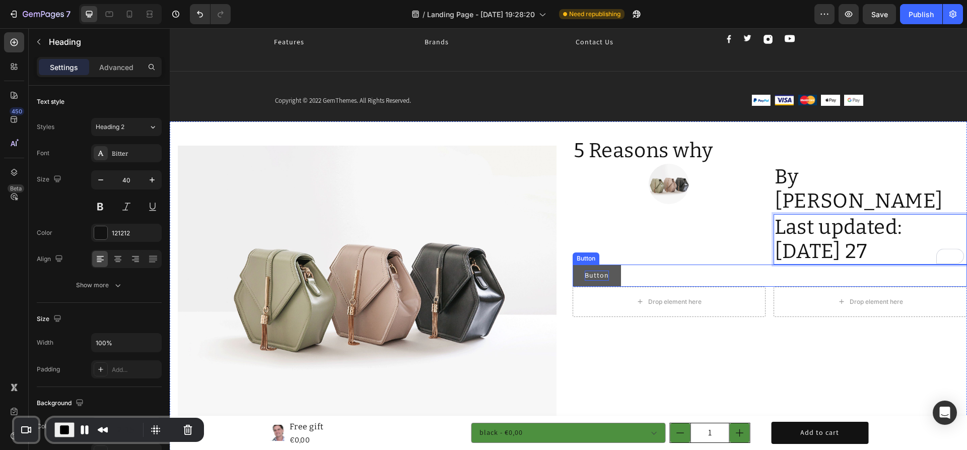
click at [587, 270] on p "Button" at bounding box center [597, 275] width 24 height 10
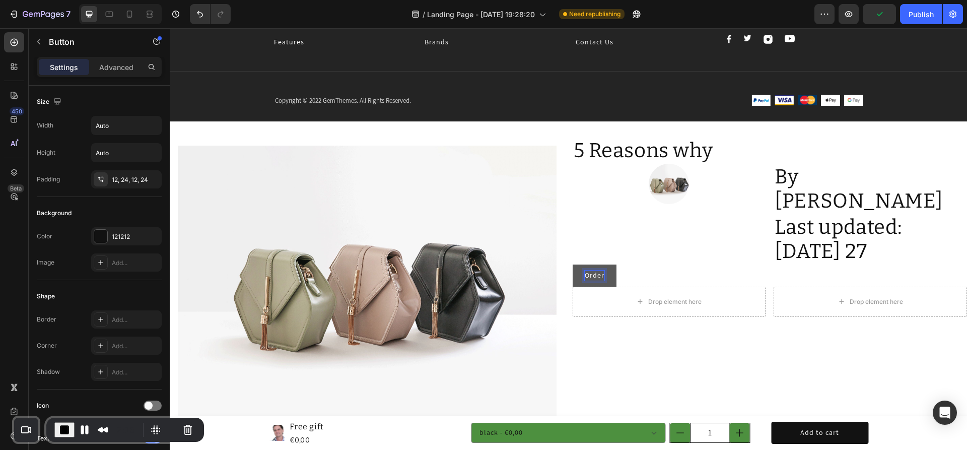
click at [572, 264] on button "Order" at bounding box center [594, 275] width 44 height 22
click at [572, 264] on button "Order Beautey" at bounding box center [609, 275] width 74 height 22
click at [690, 264] on div "Order Beautey now Button 0" at bounding box center [769, 275] width 395 height 22
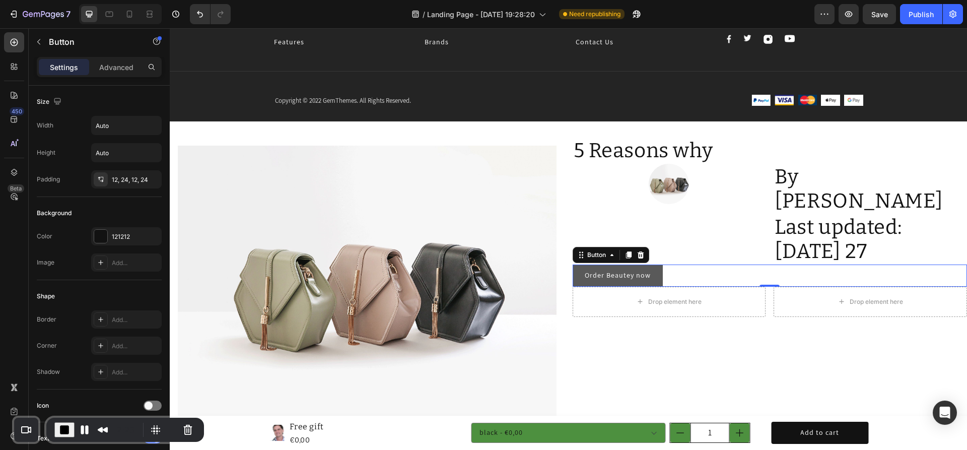
click at [572, 264] on button "Order Beautey now" at bounding box center [617, 275] width 90 height 22
click at [131, 238] on div "121212" at bounding box center [126, 236] width 29 height 9
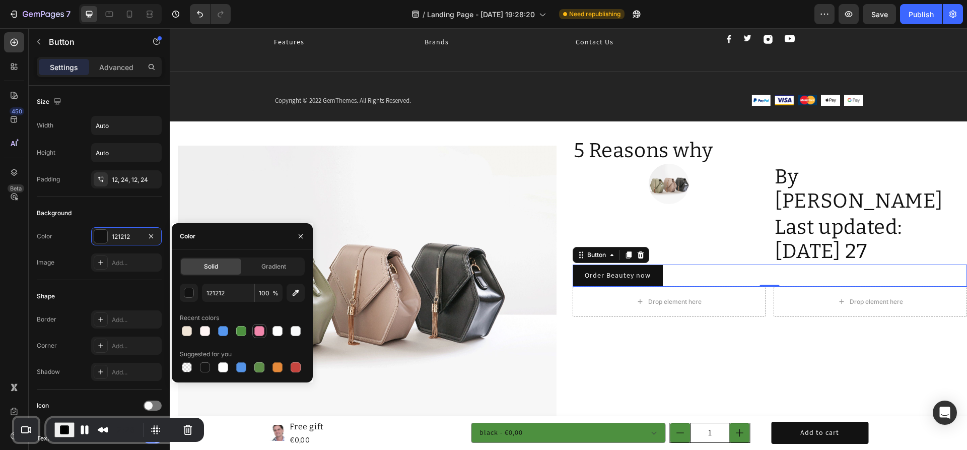
click at [258, 327] on div at bounding box center [259, 331] width 10 height 10
type input "F287AC"
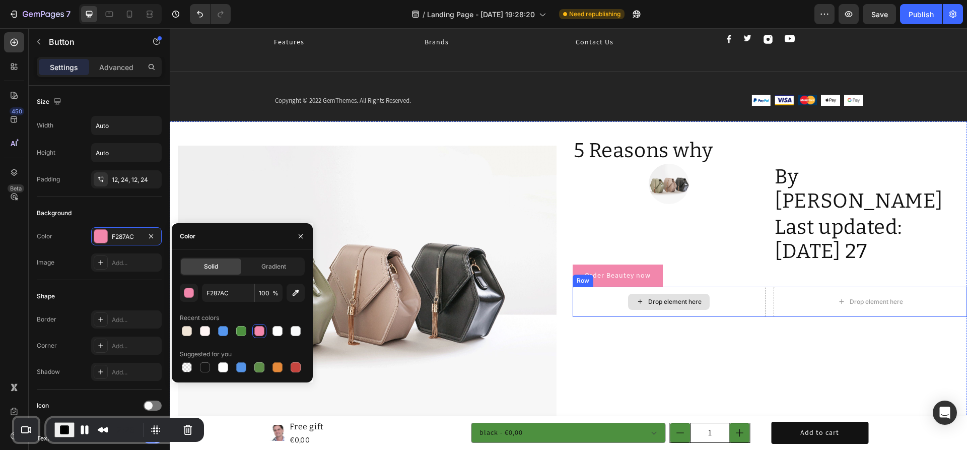
click at [636, 297] on icon at bounding box center [640, 301] width 8 height 9
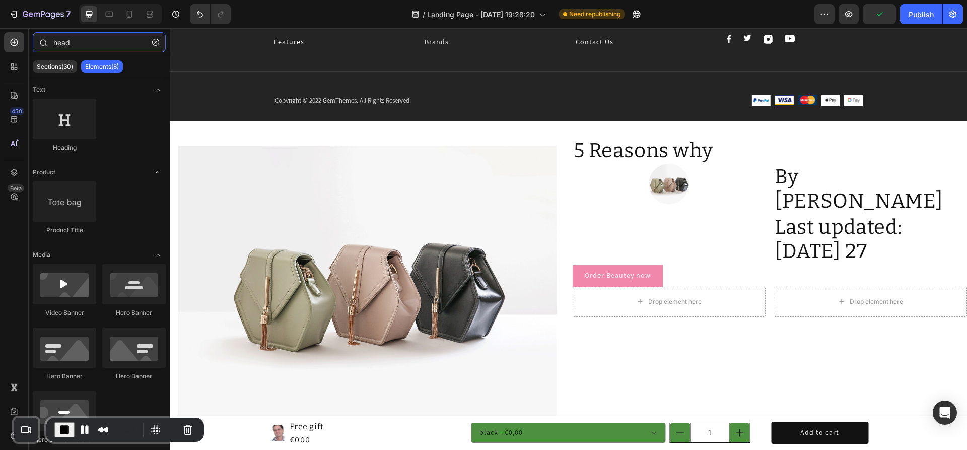
drag, startPoint x: 83, startPoint y: 40, endPoint x: 52, endPoint y: 38, distance: 30.8
click at [52, 38] on div "head" at bounding box center [99, 44] width 141 height 24
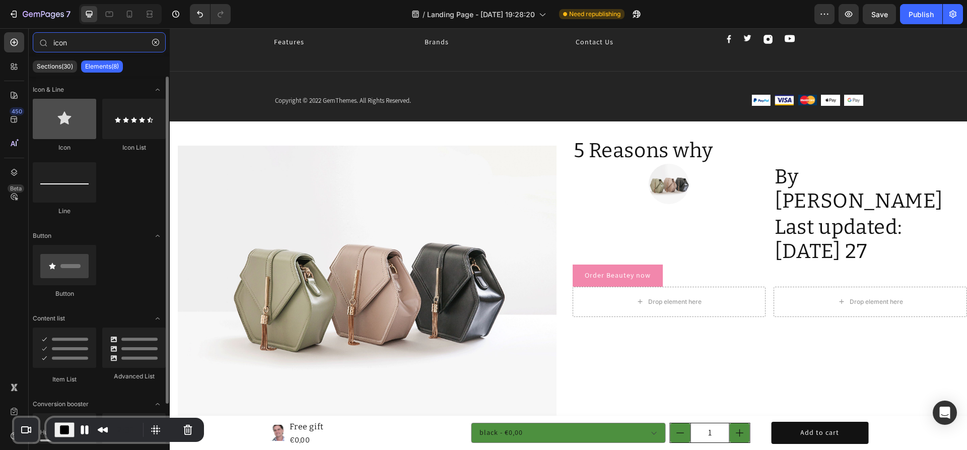
type input "icon"
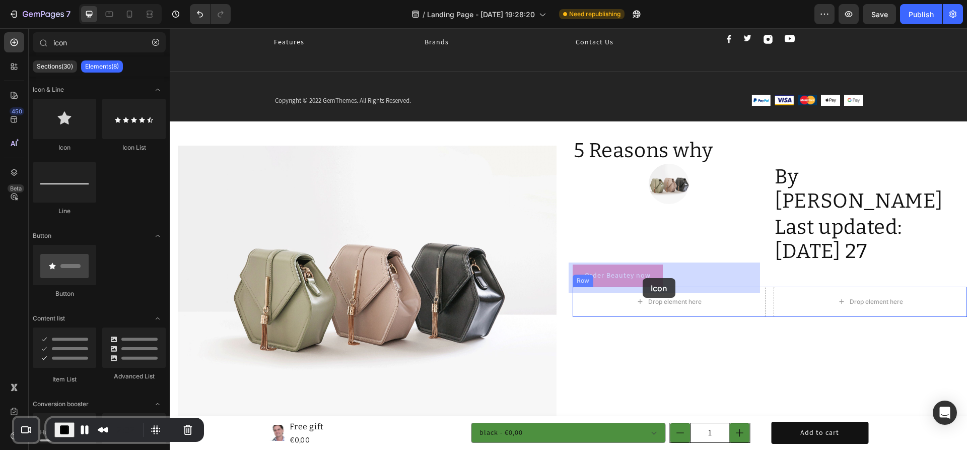
drag, startPoint x: 232, startPoint y: 157, endPoint x: 642, endPoint y: 278, distance: 428.3
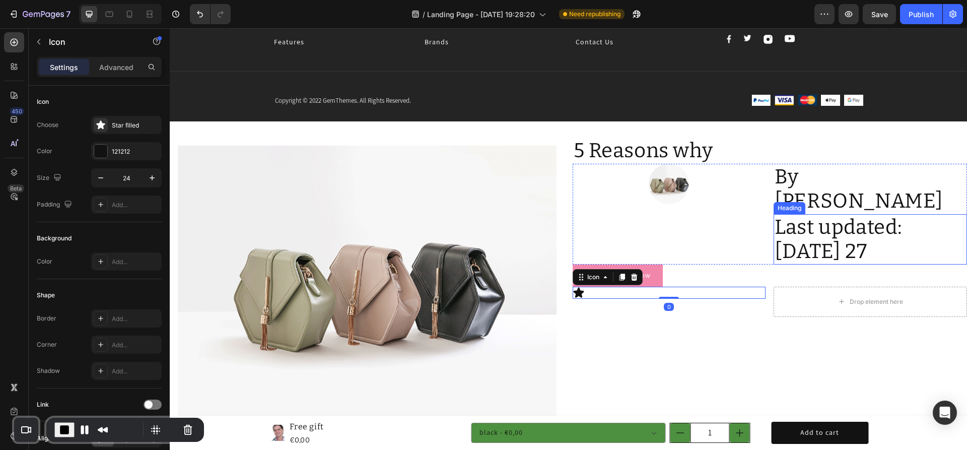
click at [809, 215] on p "Last updated: [DATE] 27" at bounding box center [869, 239] width 191 height 48
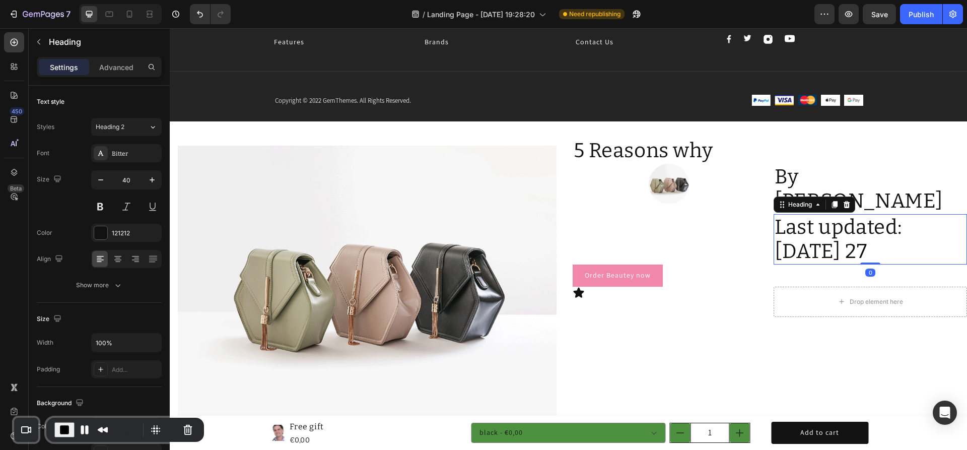
click at [832, 201] on icon at bounding box center [835, 204] width 6 height 7
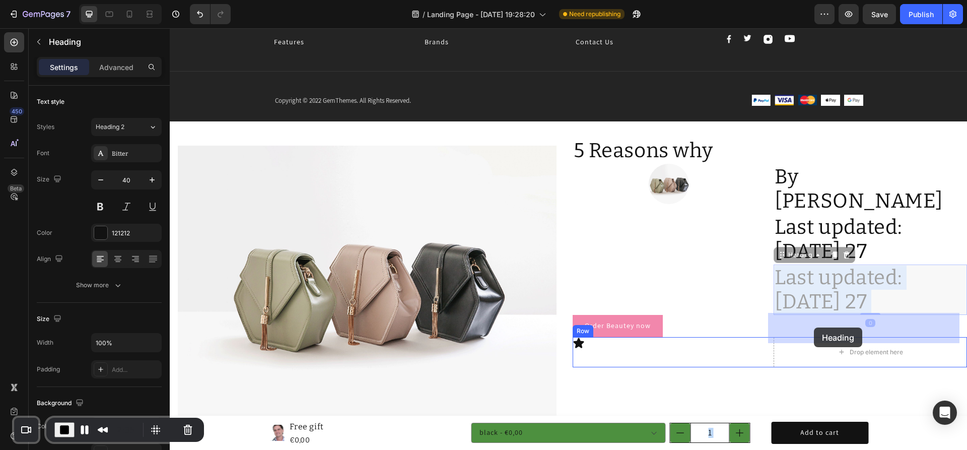
drag, startPoint x: 804, startPoint y: 260, endPoint x: 814, endPoint y: 327, distance: 68.2
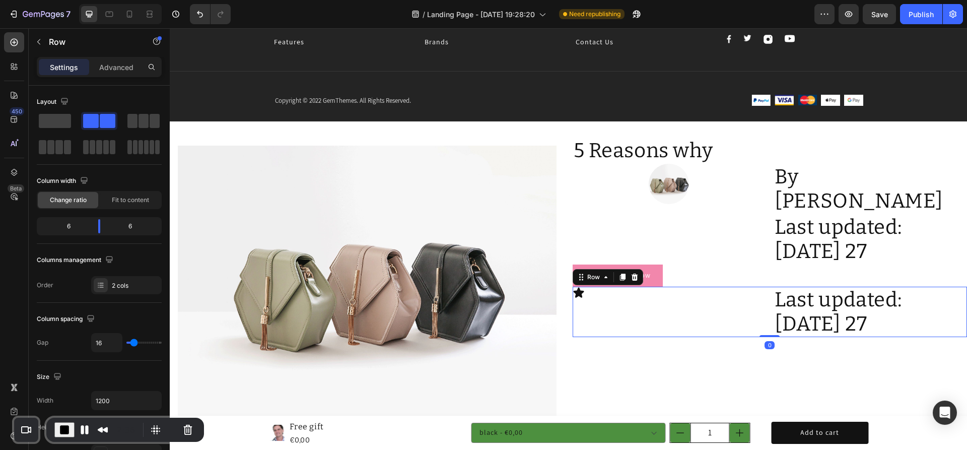
click at [710, 293] on div "Icon" at bounding box center [668, 311] width 193 height 50
click at [120, 196] on span "Fit to content" at bounding box center [130, 199] width 37 height 9
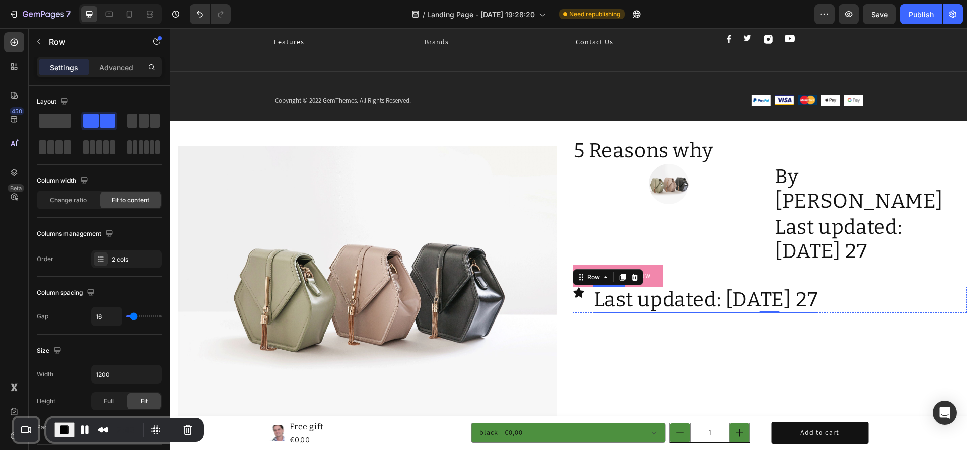
click at [819, 286] on h2 "Last updated: [DATE] 27" at bounding box center [706, 299] width 226 height 26
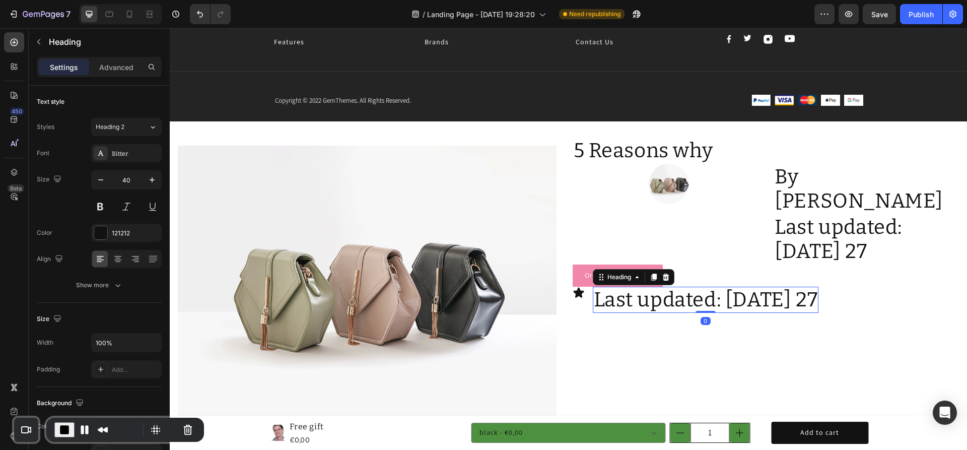
click at [819, 286] on h2 "Last updated: [DATE] 27" at bounding box center [706, 299] width 226 height 26
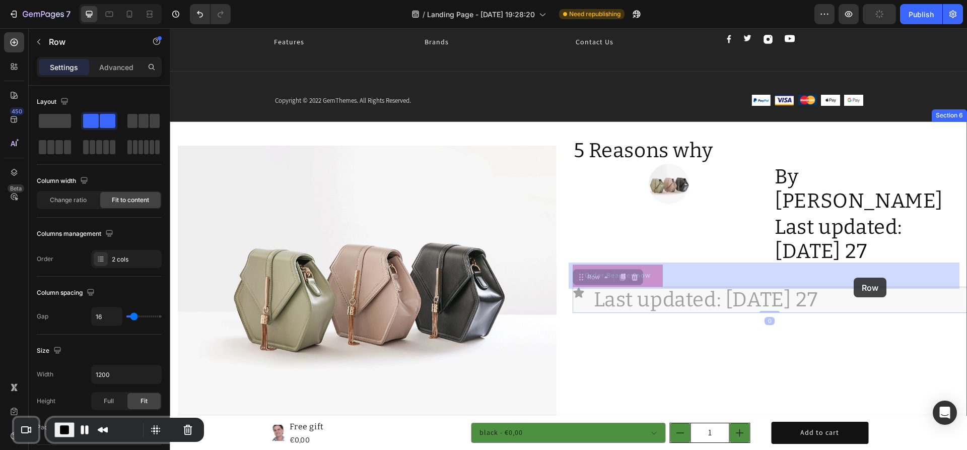
drag, startPoint x: 874, startPoint y: 273, endPoint x: 863, endPoint y: 276, distance: 12.0
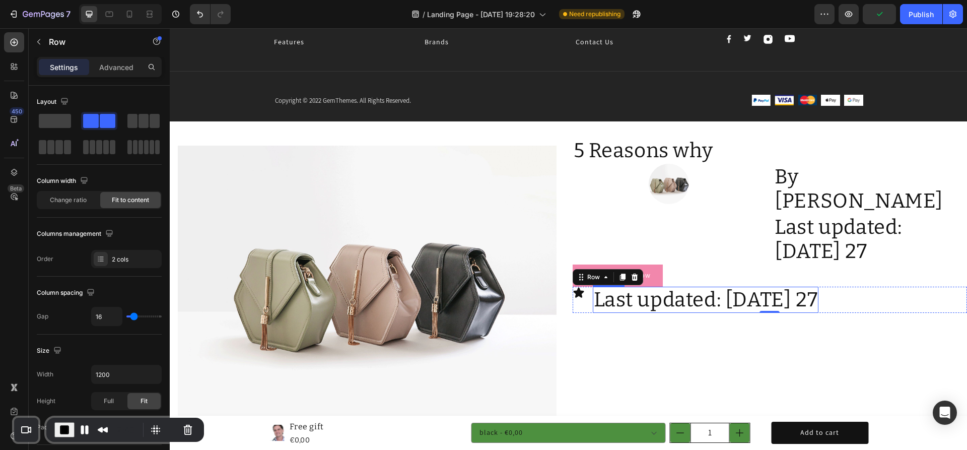
drag, startPoint x: 821, startPoint y: 281, endPoint x: 844, endPoint y: 279, distance: 22.8
click at [818, 288] on p "Last updated: [DATE] 27" at bounding box center [706, 300] width 224 height 24
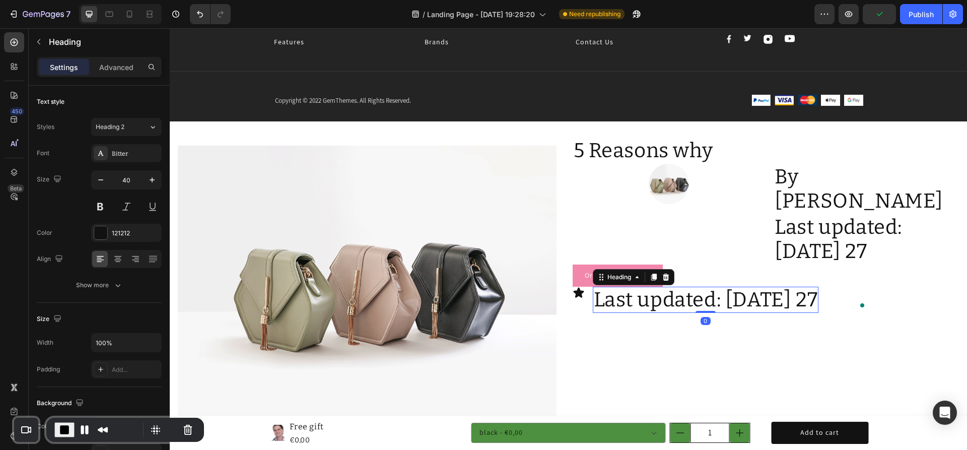
click at [859, 303] on div "Open Grammarly." at bounding box center [861, 305] width 5 height 5
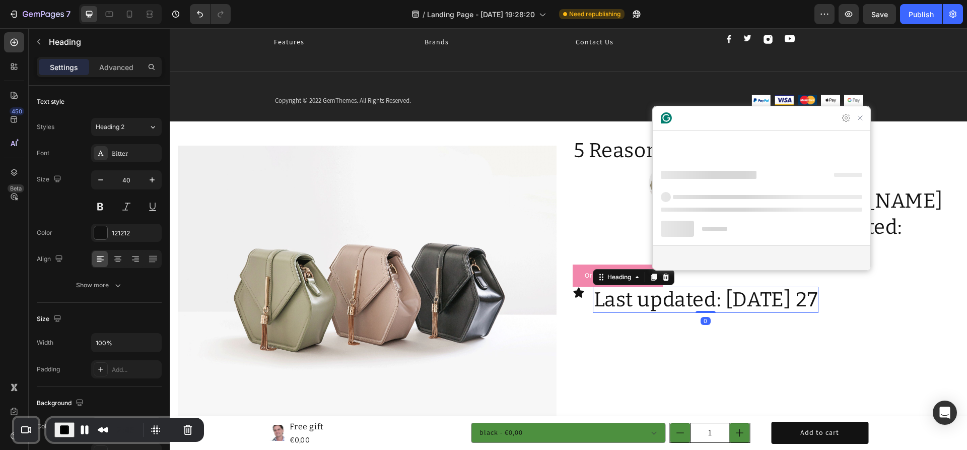
click at [817, 288] on p "Last updated: [DATE] 27" at bounding box center [706, 300] width 224 height 24
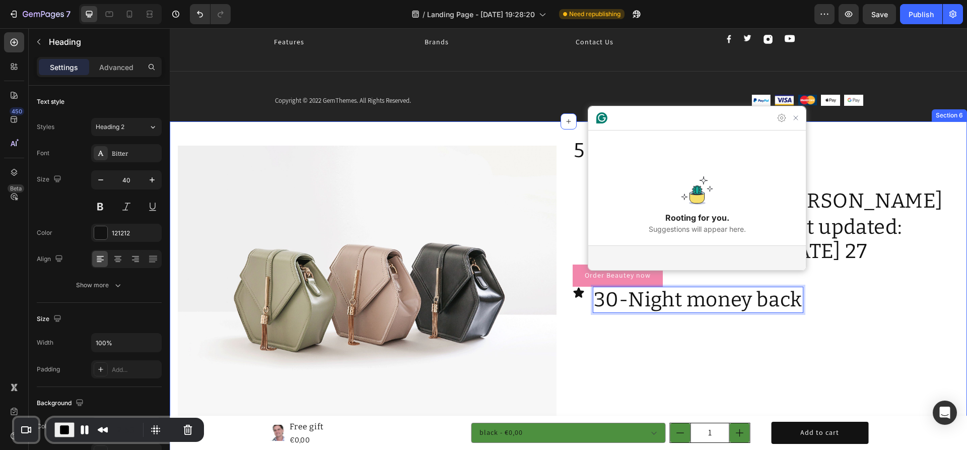
click at [771, 322] on div "5 Reasons why Heading Image By [PERSON_NAME] Heading Last updated: [DATE] 27 He…" at bounding box center [769, 340] width 395 height 407
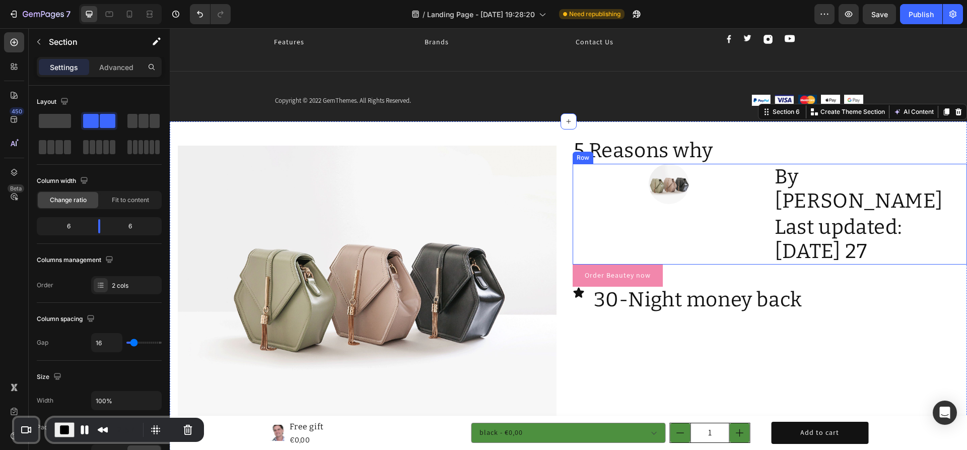
click at [710, 217] on div "Image" at bounding box center [668, 214] width 193 height 101
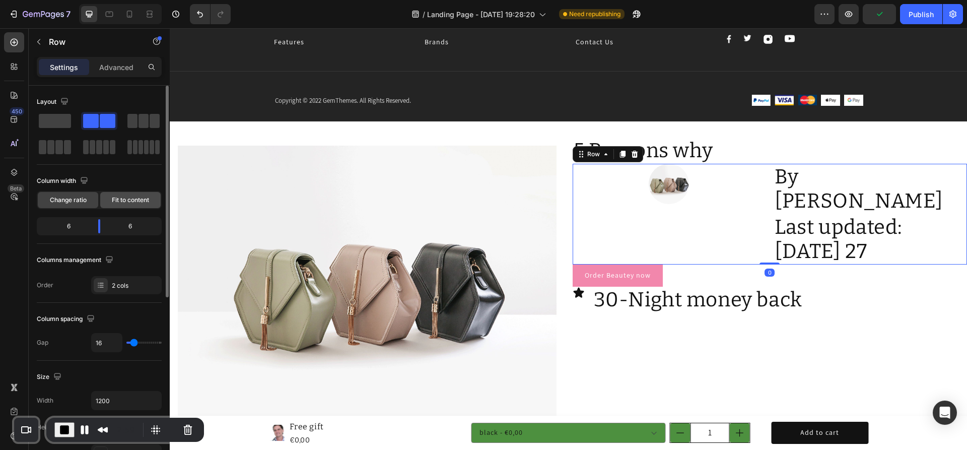
click at [127, 199] on span "Fit to content" at bounding box center [130, 199] width 37 height 9
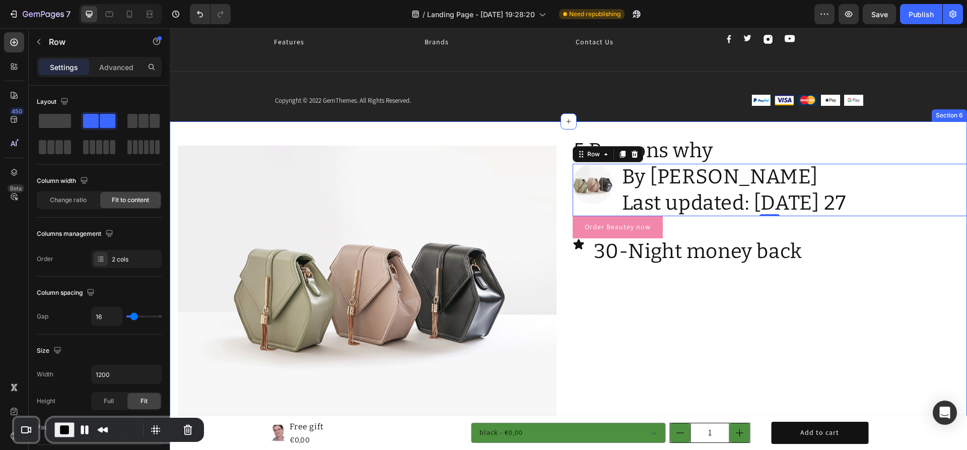
click at [249, 131] on div "Image Row Image Image Image Row 5 Reasons why Heading Image By [PERSON_NAME] He…" at bounding box center [568, 340] width 797 height 439
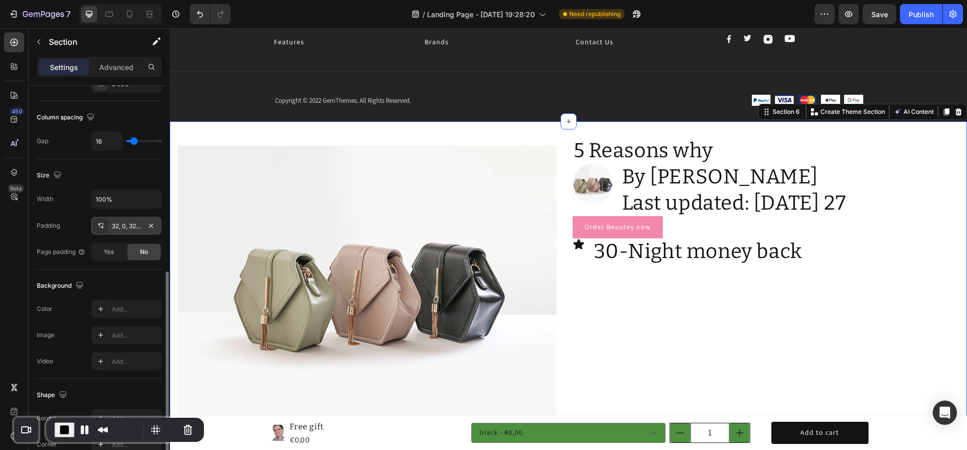
scroll to position [302, 0]
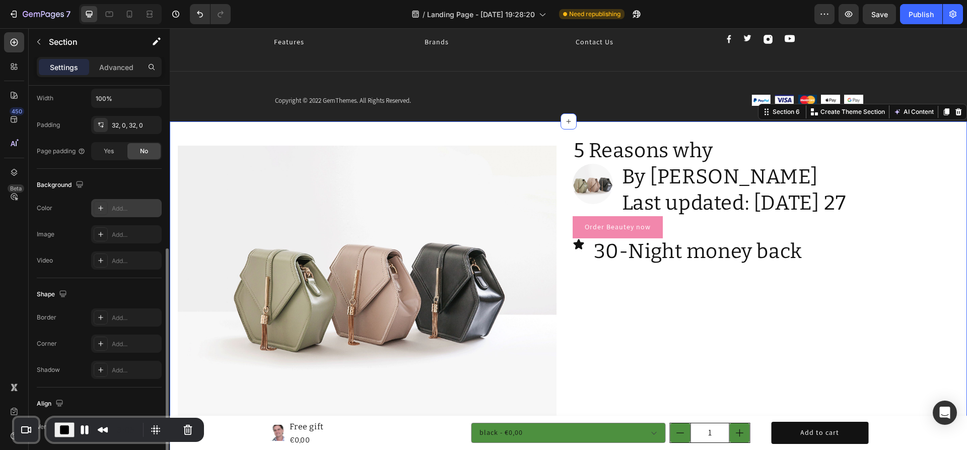
click at [121, 208] on div "Add..." at bounding box center [135, 208] width 47 height 9
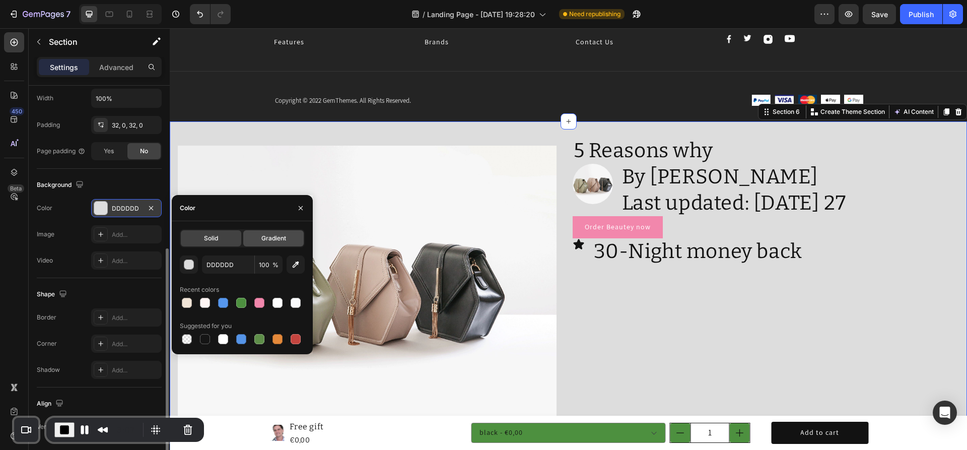
click at [270, 238] on span "Gradient" at bounding box center [273, 238] width 25 height 9
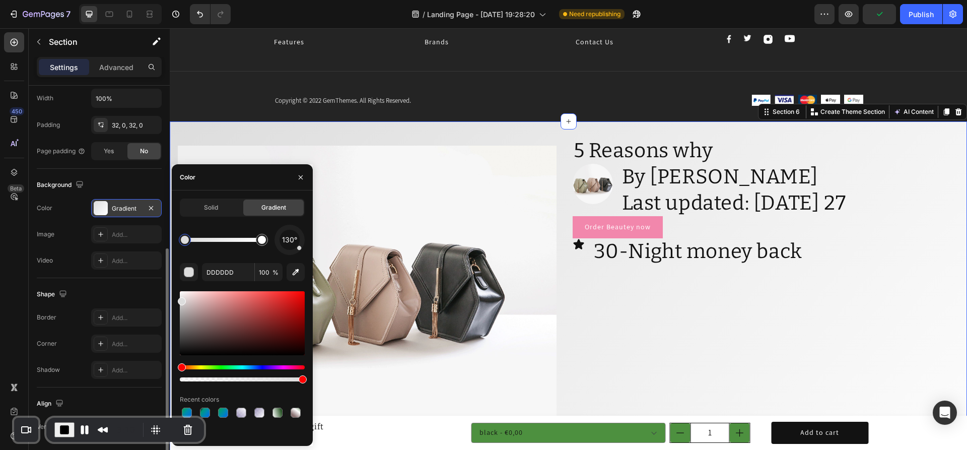
click at [277, 368] on div "Hue" at bounding box center [242, 367] width 125 height 4
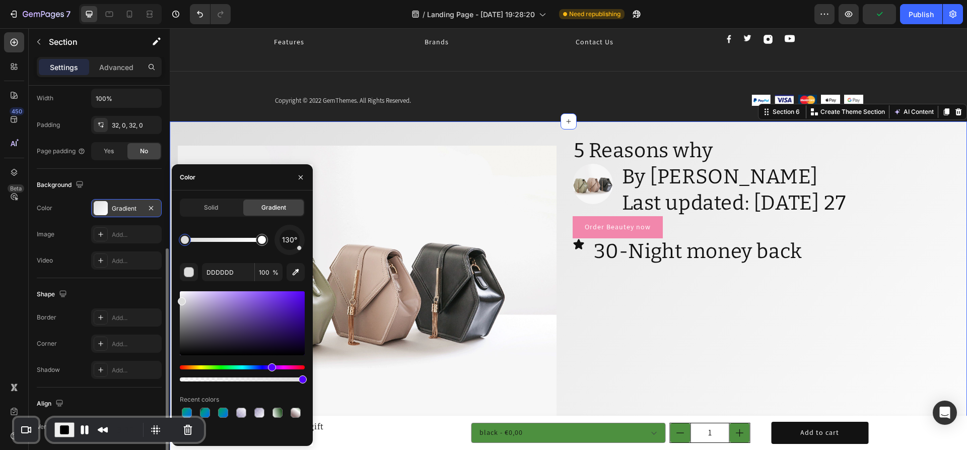
click at [270, 368] on div "Hue" at bounding box center [242, 367] width 125 height 4
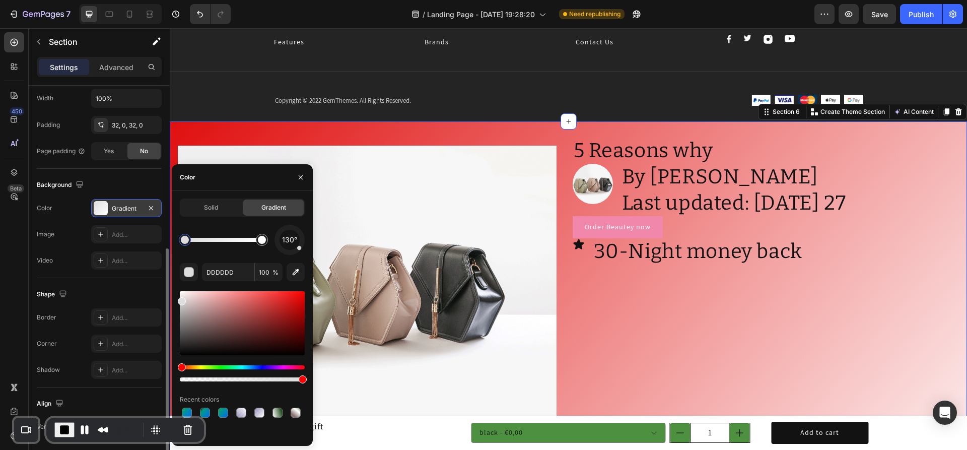
click at [296, 298] on div at bounding box center [242, 323] width 125 height 64
drag, startPoint x: 299, startPoint y: 251, endPoint x: 300, endPoint y: 230, distance: 20.7
click at [302, 230] on div at bounding box center [290, 240] width 42 height 42
drag, startPoint x: 298, startPoint y: 230, endPoint x: 292, endPoint y: 227, distance: 7.2
click at [292, 227] on div at bounding box center [291, 227] width 5 height 5
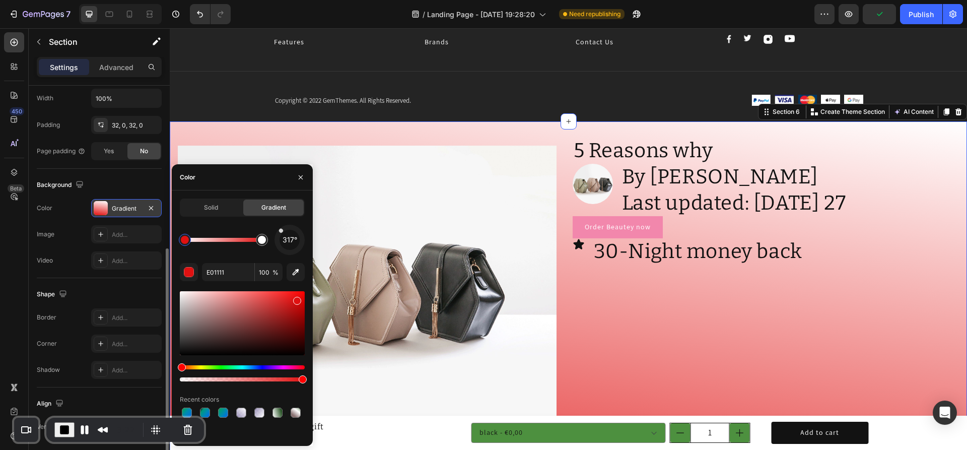
click at [283, 233] on div "317°" at bounding box center [289, 240] width 20 height 20
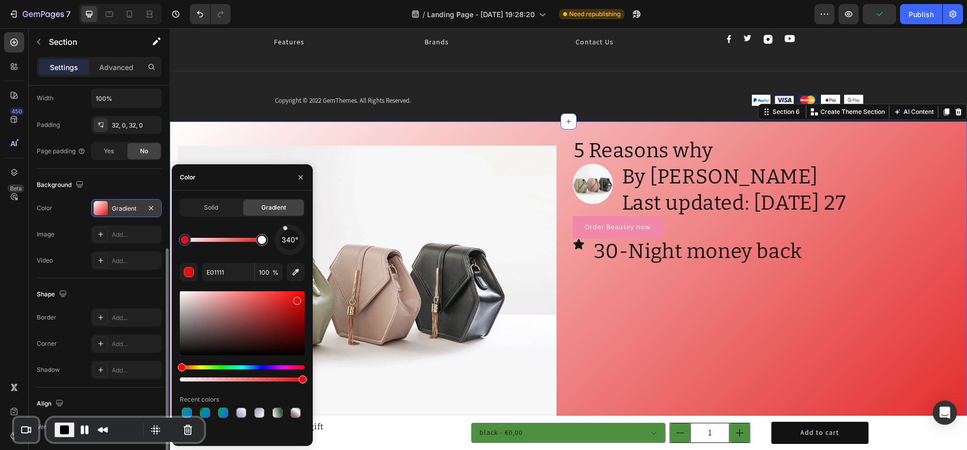
click at [287, 233] on div "340°" at bounding box center [289, 240] width 20 height 20
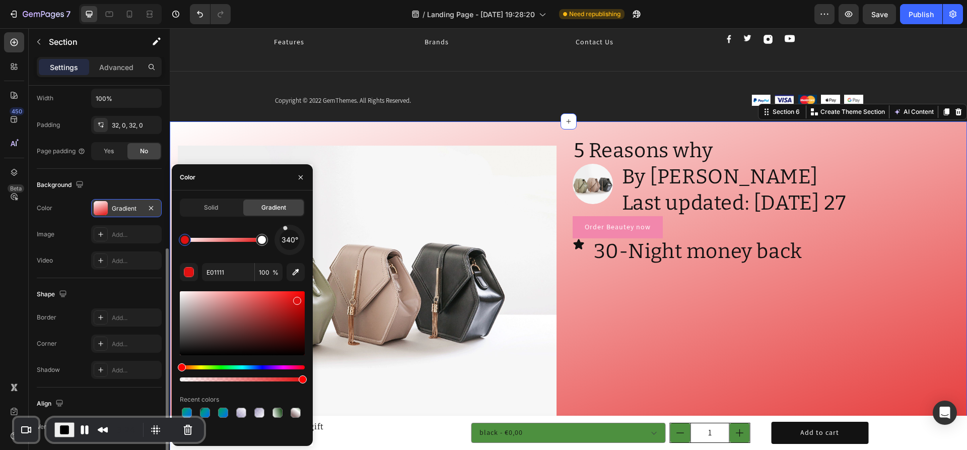
click at [291, 231] on div "340°" at bounding box center [289, 240] width 20 height 20
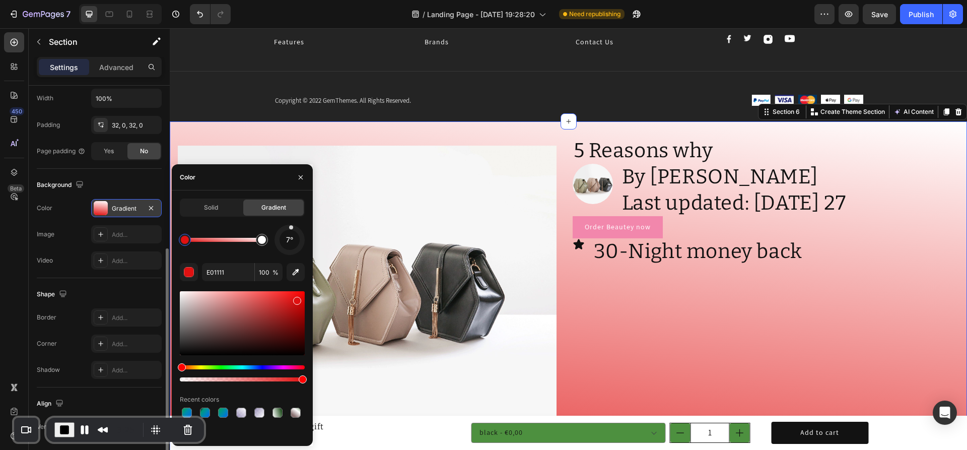
click at [292, 232] on div "7°" at bounding box center [289, 240] width 20 height 20
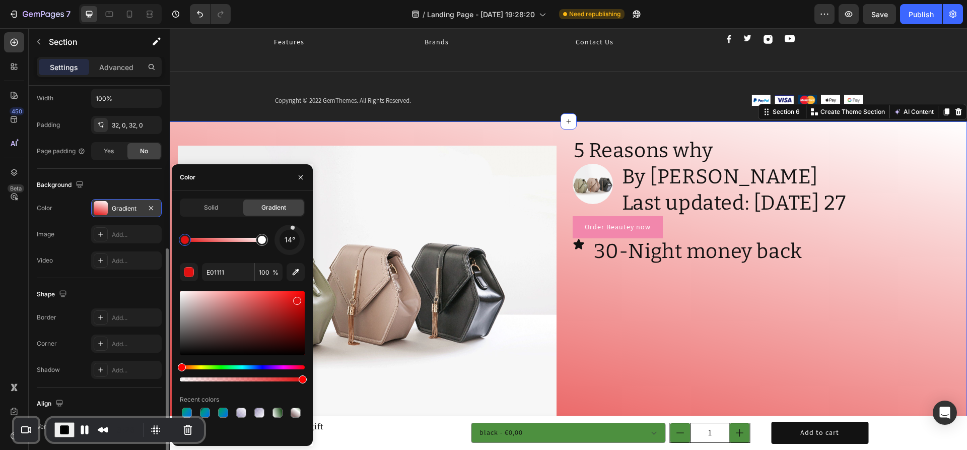
click at [288, 254] on div at bounding box center [289, 240] width 37 height 37
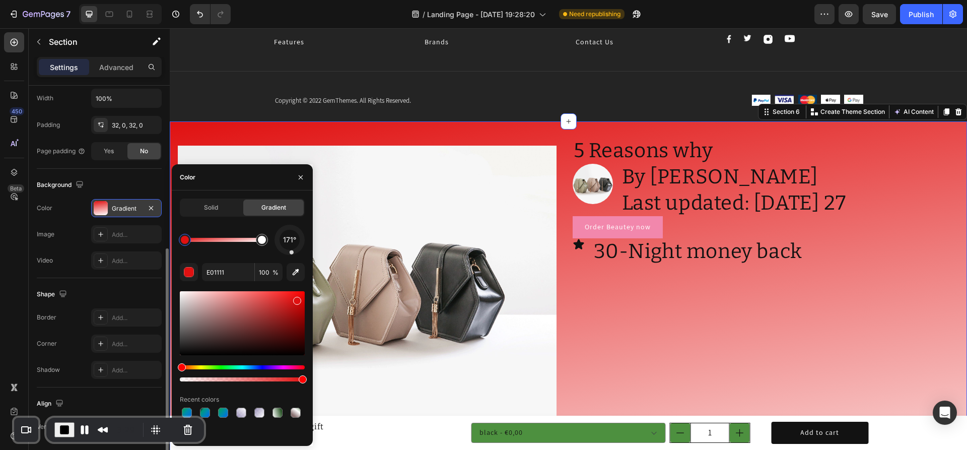
click at [292, 252] on div at bounding box center [291, 252] width 5 height 5
drag, startPoint x: 264, startPoint y: 244, endPoint x: 240, endPoint y: 244, distance: 23.7
click at [240, 244] on div at bounding box center [240, 240] width 12 height 12
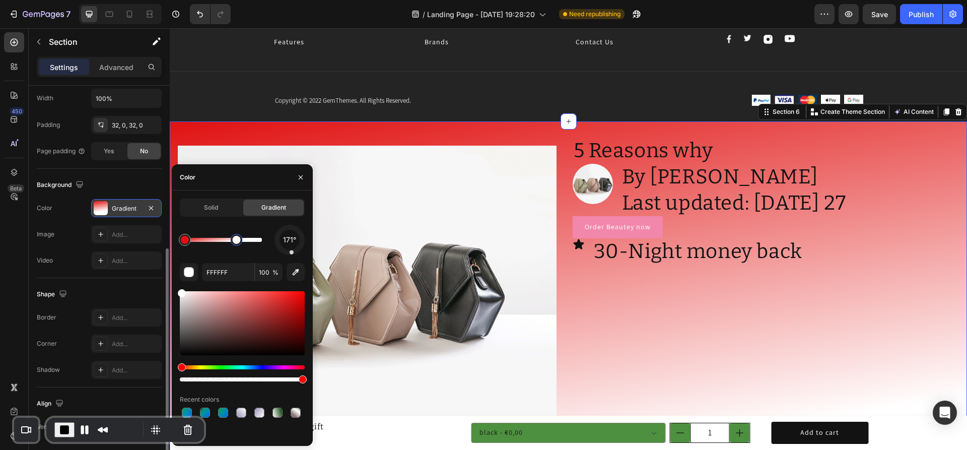
drag, startPoint x: 245, startPoint y: 245, endPoint x: 236, endPoint y: 246, distance: 8.6
click at [236, 246] on div at bounding box center [237, 240] width 18 height 18
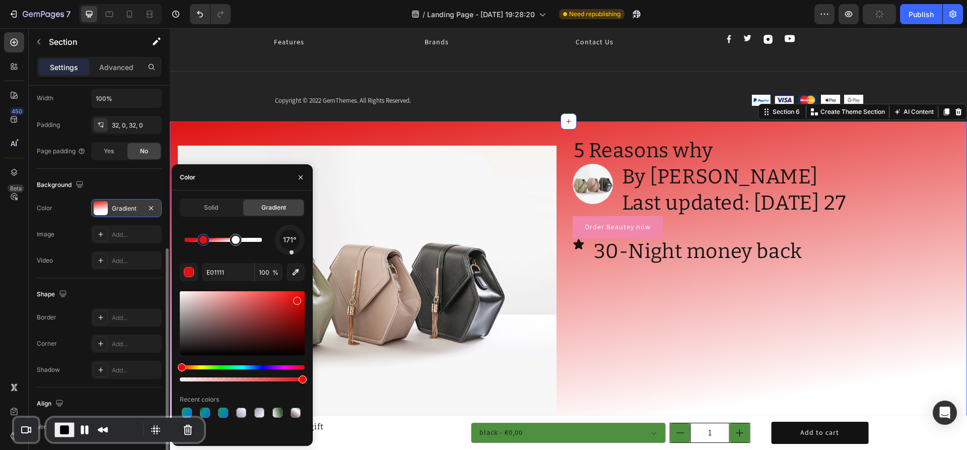
drag, startPoint x: 186, startPoint y: 242, endPoint x: 204, endPoint y: 241, distance: 18.1
click at [204, 241] on div at bounding box center [203, 240] width 8 height 8
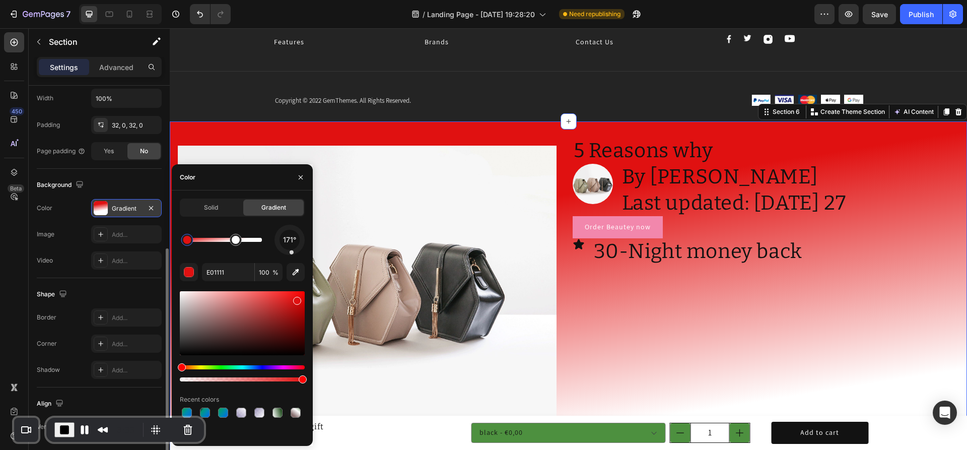
drag, startPoint x: 203, startPoint y: 244, endPoint x: 188, endPoint y: 245, distance: 15.6
click at [188, 245] on div at bounding box center [187, 240] width 12 height 12
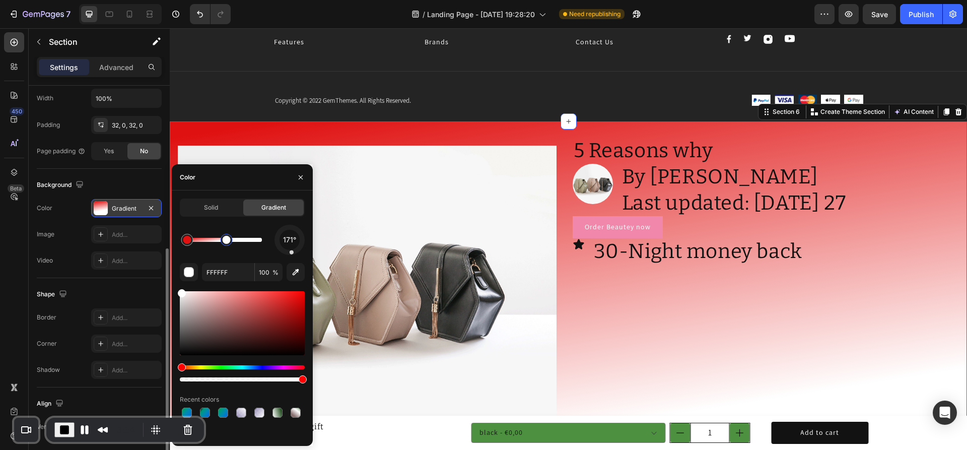
drag, startPoint x: 239, startPoint y: 244, endPoint x: 227, endPoint y: 245, distance: 11.6
click at [227, 245] on div at bounding box center [227, 240] width 12 height 12
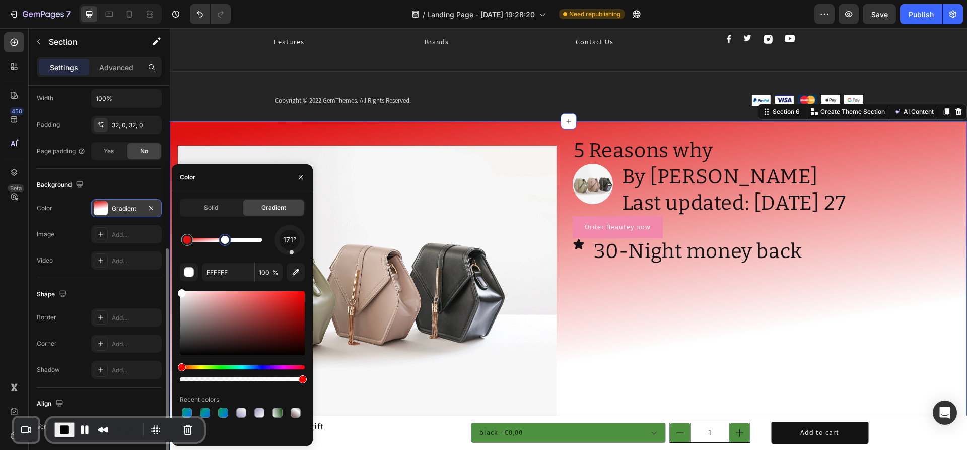
drag, startPoint x: 227, startPoint y: 245, endPoint x: 221, endPoint y: 245, distance: 6.5
click at [221, 245] on div at bounding box center [225, 240] width 12 height 12
type input "E01111"
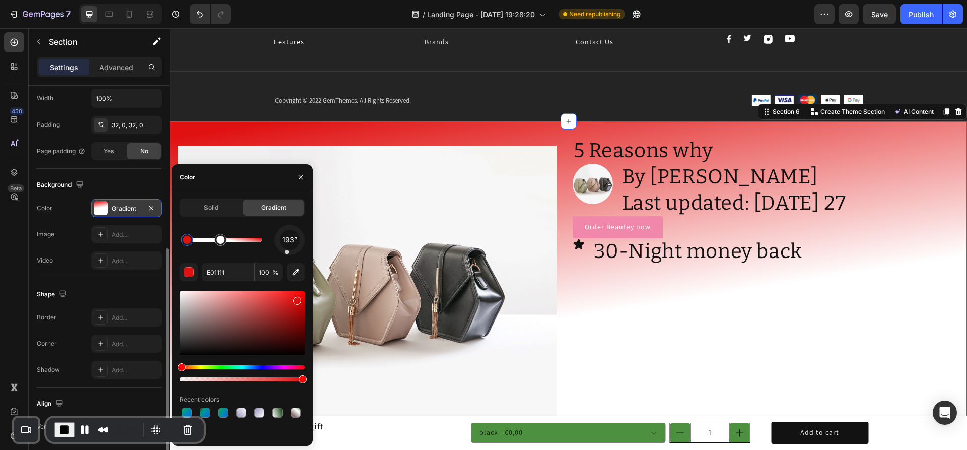
click at [286, 253] on div at bounding box center [289, 240] width 36 height 36
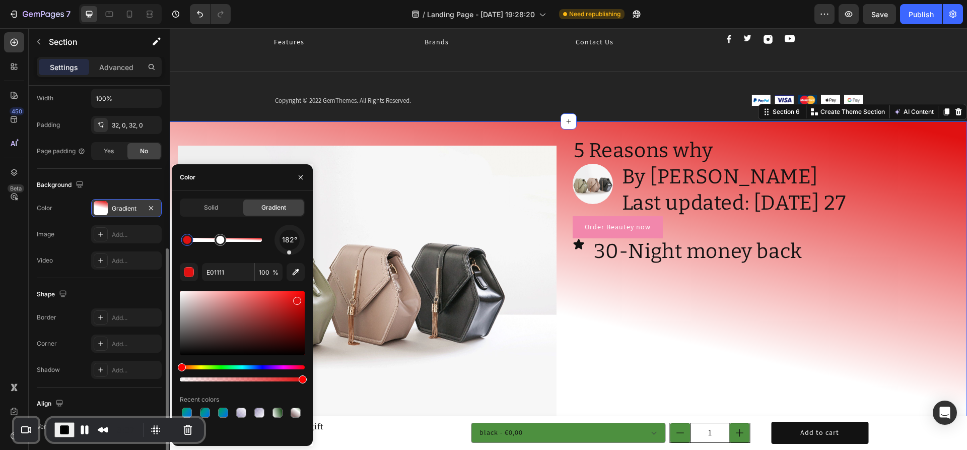
click at [289, 255] on div "182° E01111 100 % Recent colors" at bounding box center [242, 331] width 125 height 213
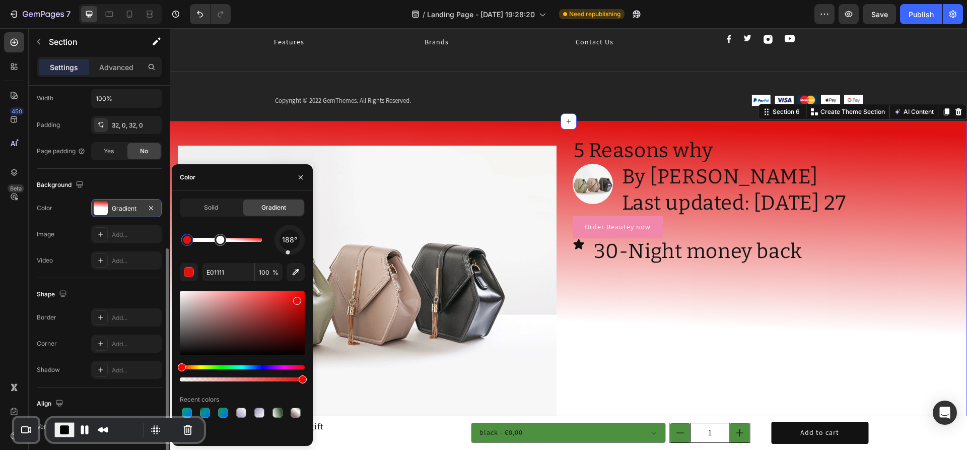
click at [288, 253] on div at bounding box center [287, 252] width 5 height 5
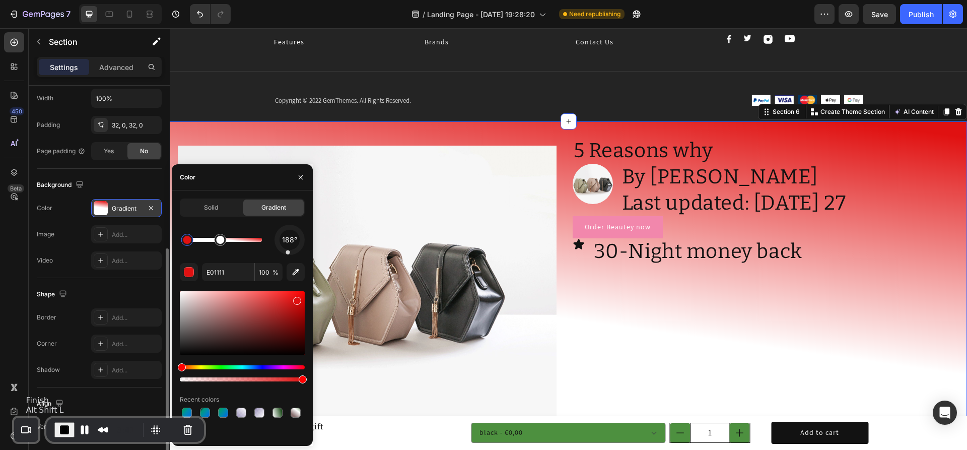
click at [59, 423] on span "End Recording" at bounding box center [64, 429] width 12 height 12
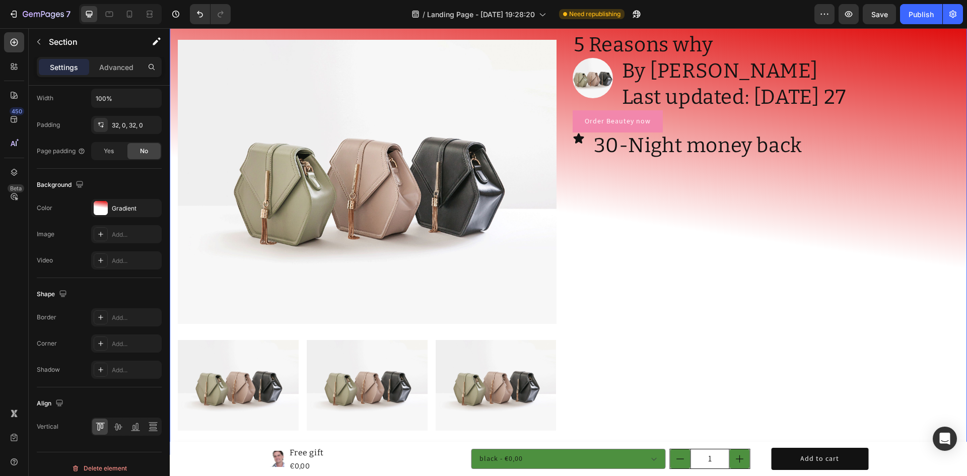
scroll to position [2287, 0]
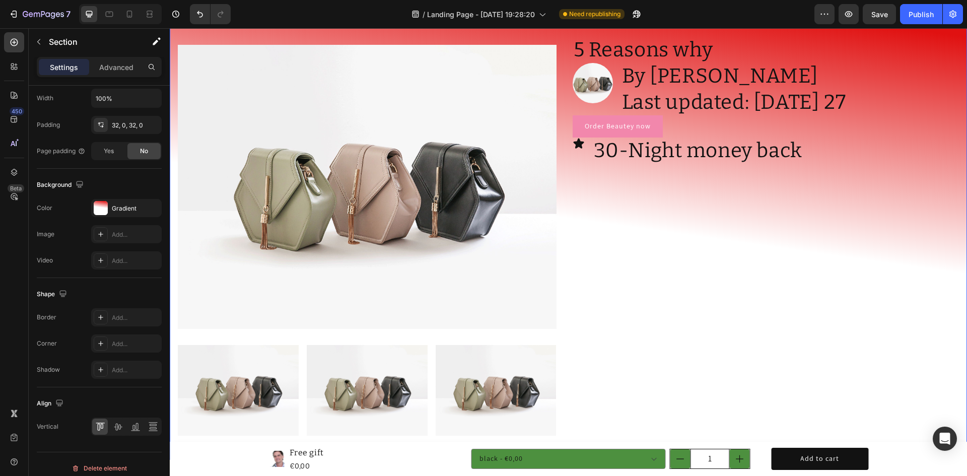
click at [624, 322] on div "5 Reasons why Heading Image By Dr Fern White Heading Last updated: Wednesday 27…" at bounding box center [769, 240] width 395 height 407
click at [119, 428] on icon at bounding box center [118, 426] width 10 height 10
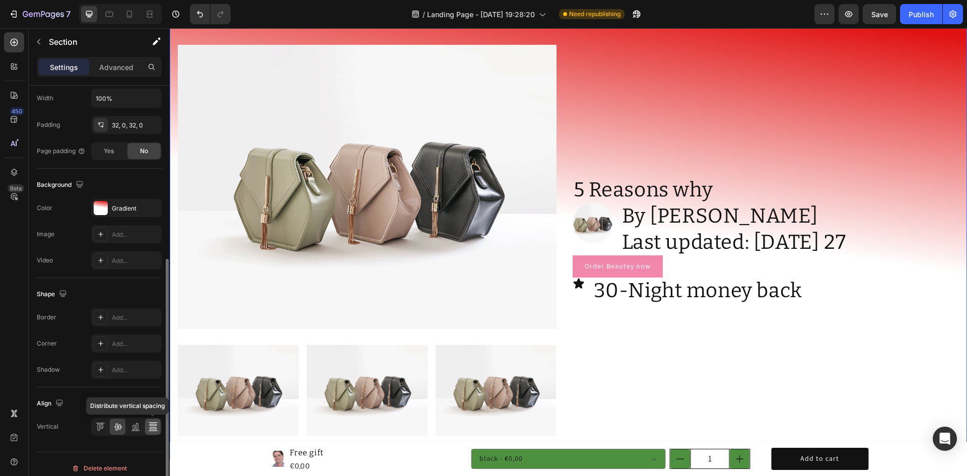
click at [152, 429] on icon at bounding box center [152, 428] width 7 height 2
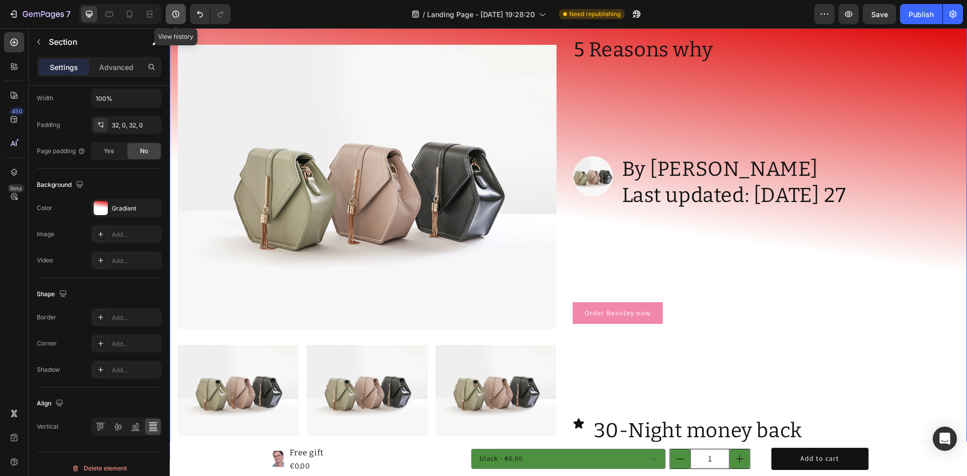
click at [176, 21] on button "button" at bounding box center [176, 14] width 20 height 20
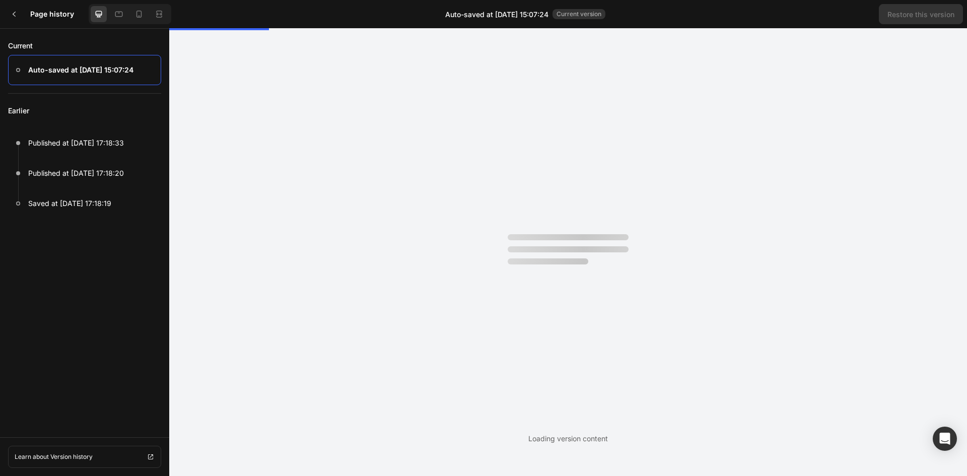
scroll to position [0, 0]
radio input "false"
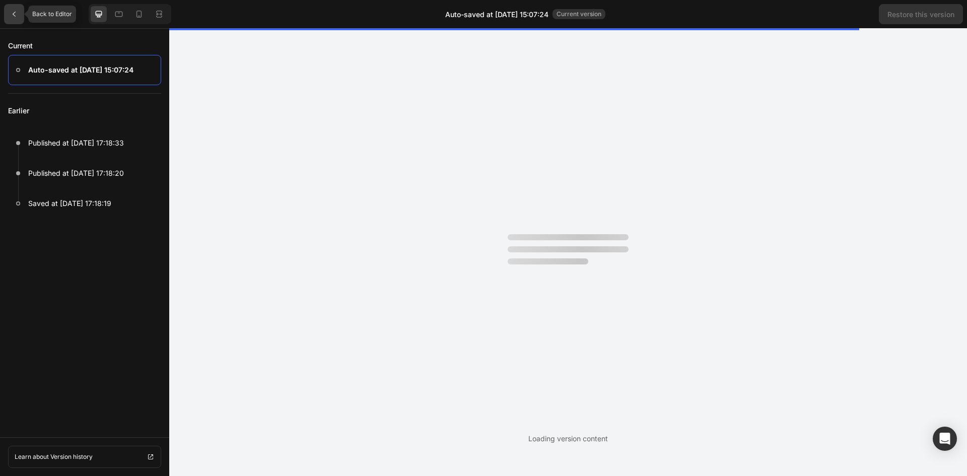
click at [11, 15] on icon at bounding box center [14, 14] width 8 height 8
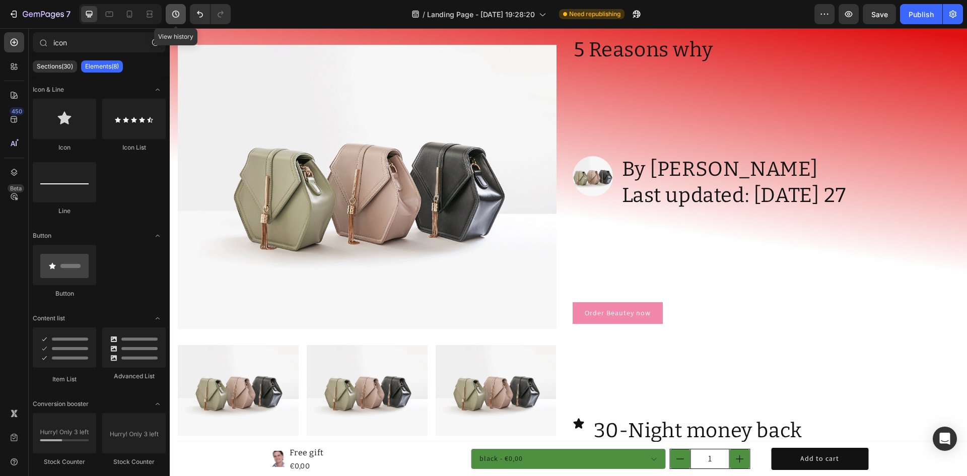
click at [176, 17] on icon "button" at bounding box center [176, 14] width 10 height 10
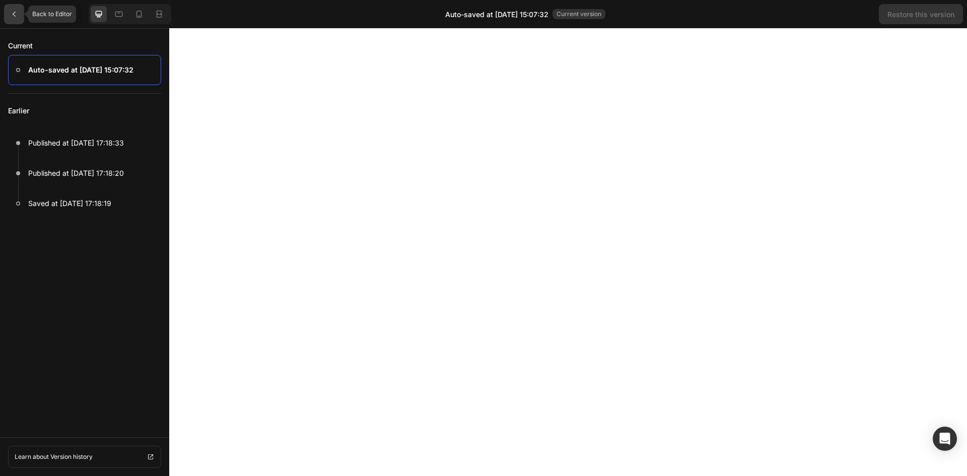
click at [15, 10] on icon at bounding box center [14, 14] width 8 height 8
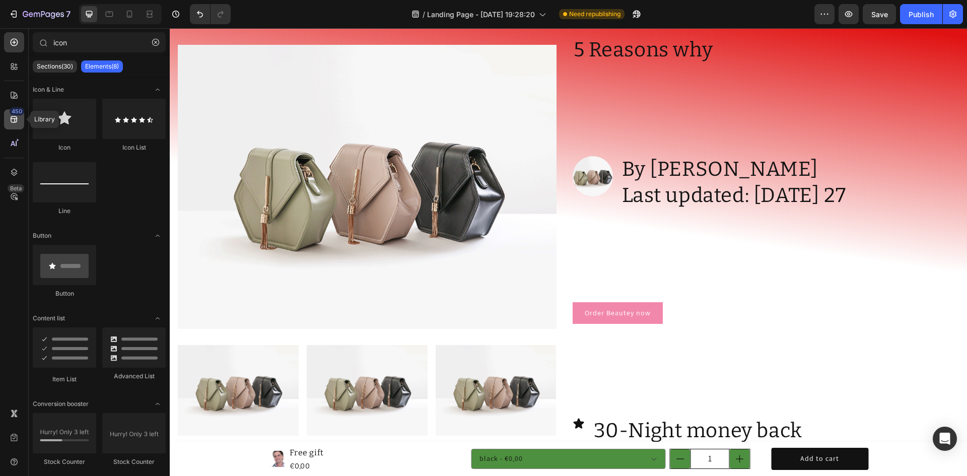
click at [18, 123] on icon at bounding box center [14, 119] width 10 height 10
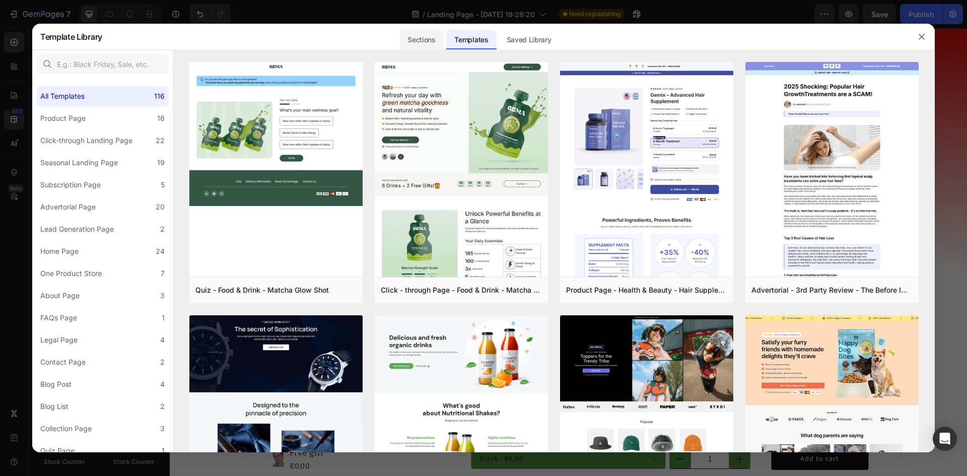
click at [426, 41] on div "Sections" at bounding box center [421, 40] width 44 height 20
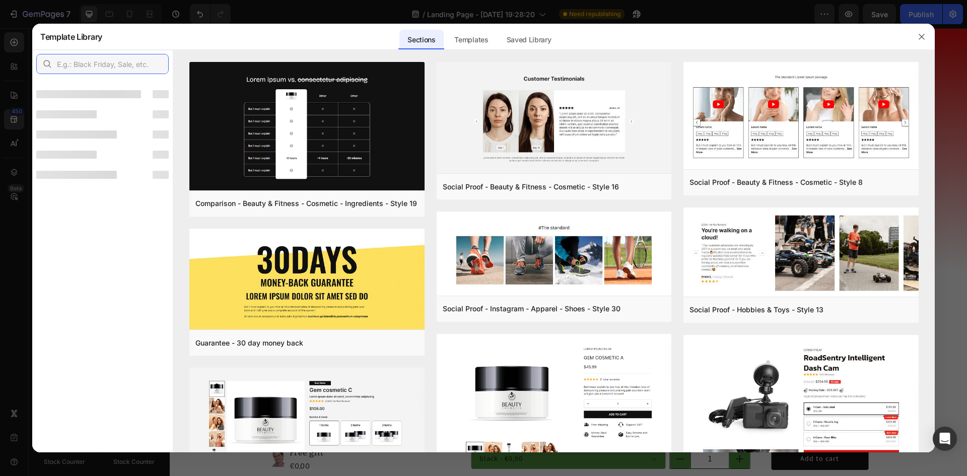
click at [81, 56] on input "text" at bounding box center [102, 64] width 132 height 20
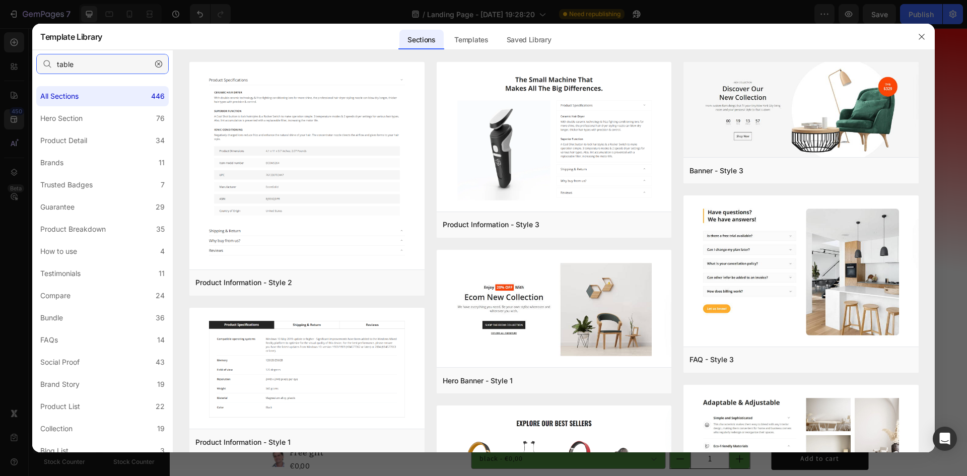
drag, startPoint x: 85, startPoint y: 63, endPoint x: 17, endPoint y: 58, distance: 68.2
click at [17, 58] on div "Template Library Sections Templates Existing pages Saved Library Templates Save…" at bounding box center [483, 238] width 967 height 476
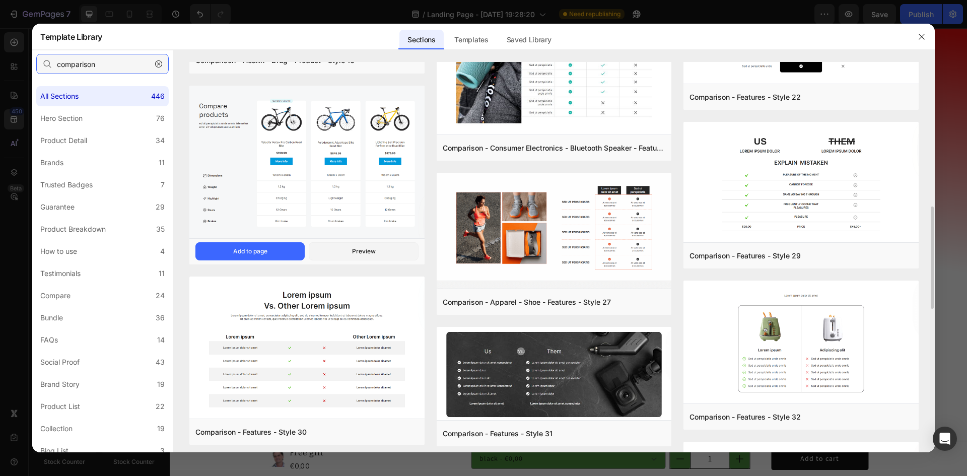
scroll to position [700, 0]
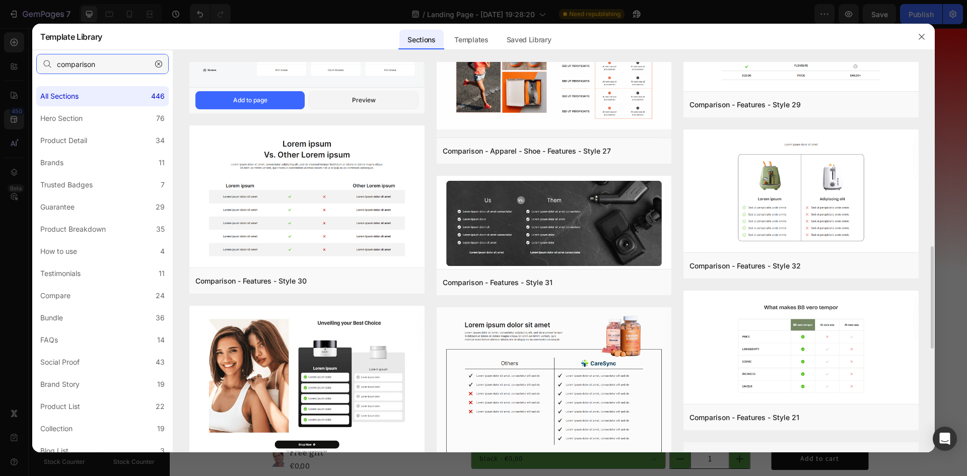
type input "comparison"
click at [927, 36] on button "button" at bounding box center [921, 37] width 16 height 16
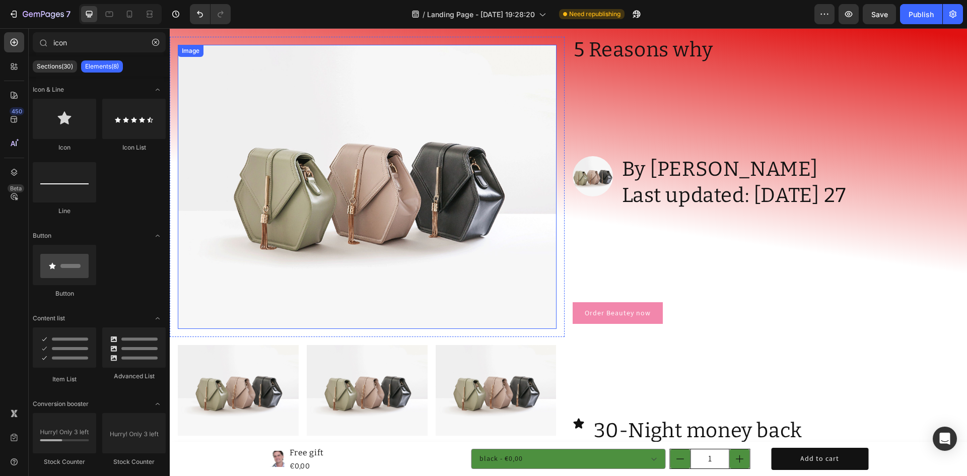
click at [343, 161] on img at bounding box center [367, 187] width 379 height 284
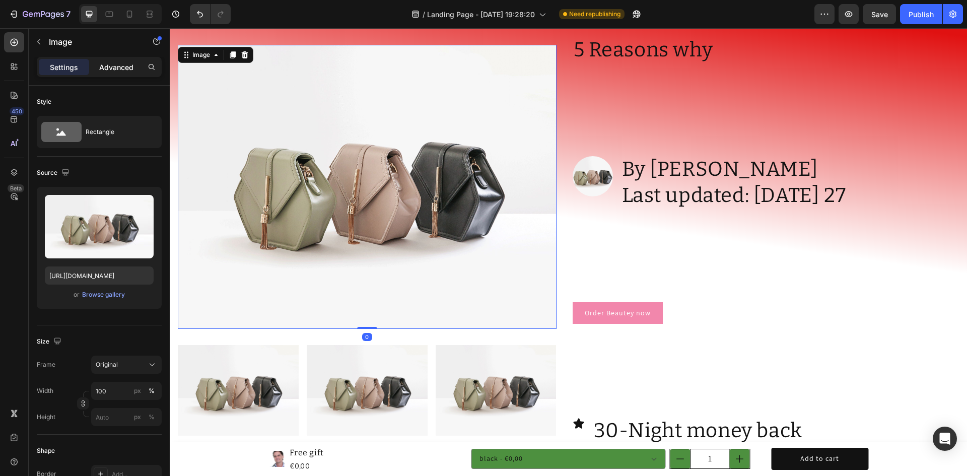
click at [109, 72] on p "Advanced" at bounding box center [116, 67] width 34 height 11
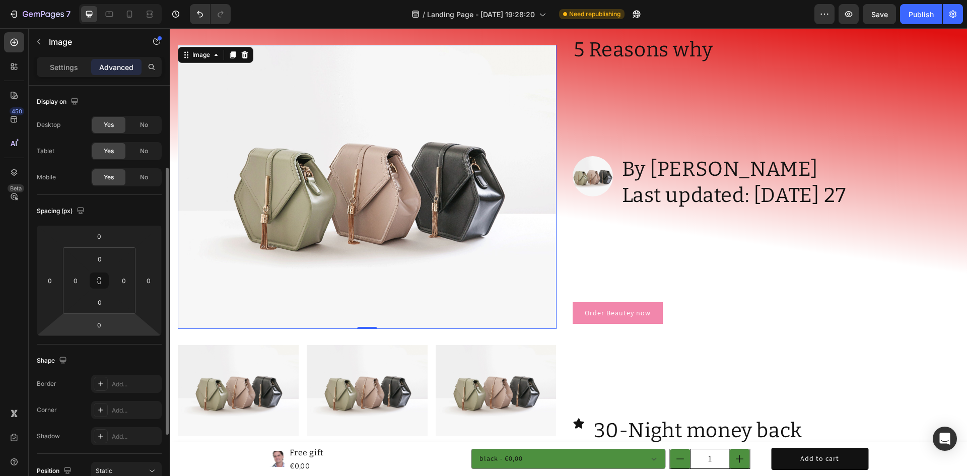
scroll to position [201, 0]
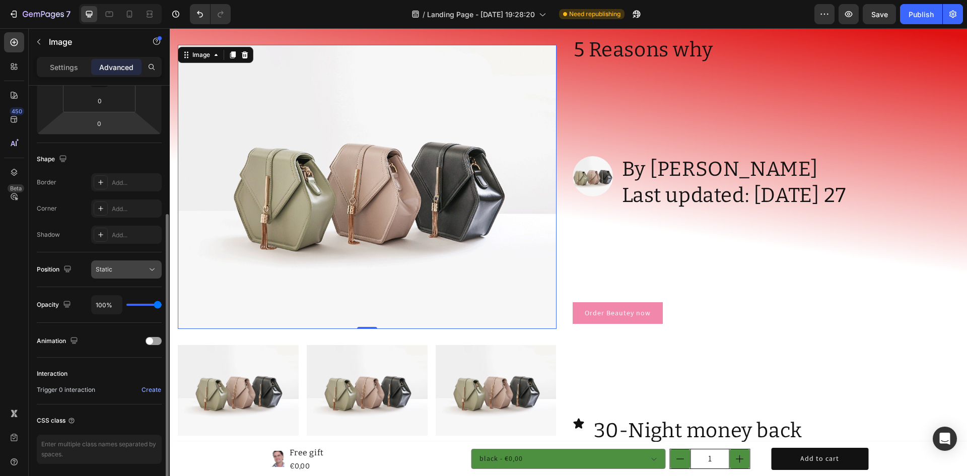
click at [128, 265] on div "Static" at bounding box center [121, 269] width 51 height 9
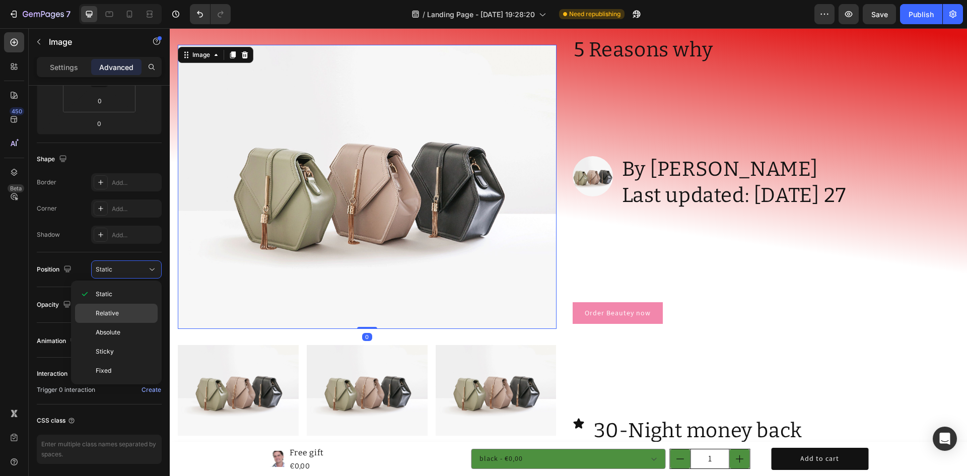
click at [121, 312] on p "Relative" at bounding box center [124, 313] width 57 height 9
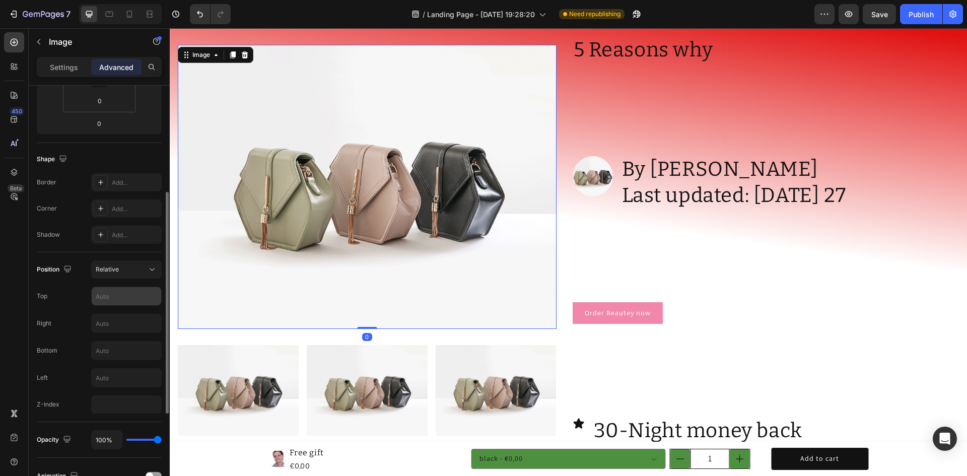
click at [109, 301] on input "text" at bounding box center [126, 296] width 69 height 18
type input "0"
click at [54, 252] on div "Shape Border Add... Corner Add... Shadow Add..." at bounding box center [99, 197] width 125 height 109
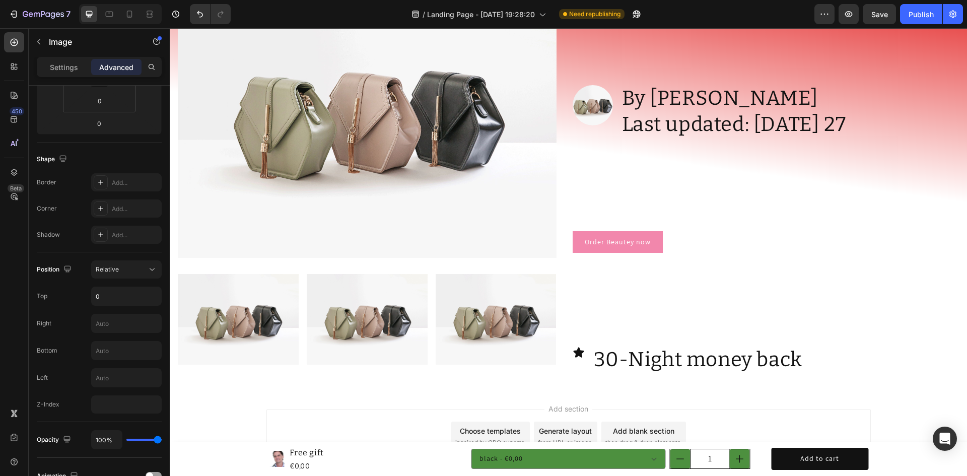
scroll to position [2366, 0]
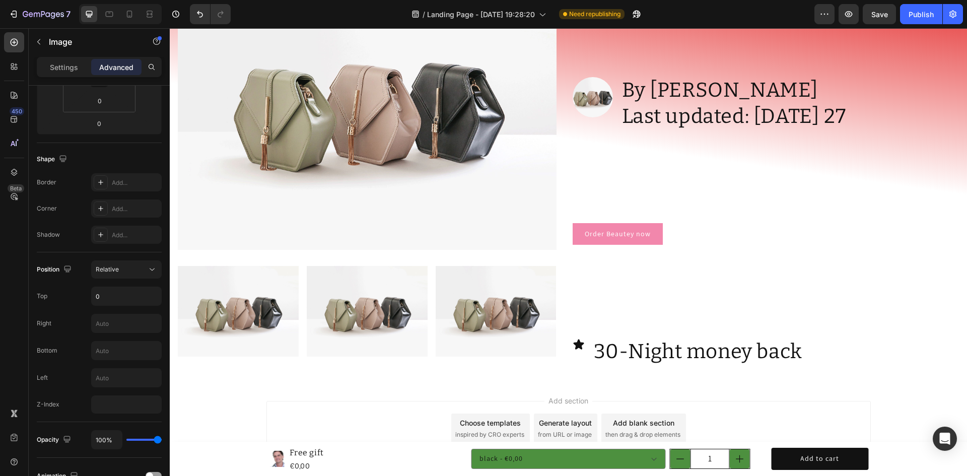
click at [358, 196] on img at bounding box center [367, 108] width 379 height 284
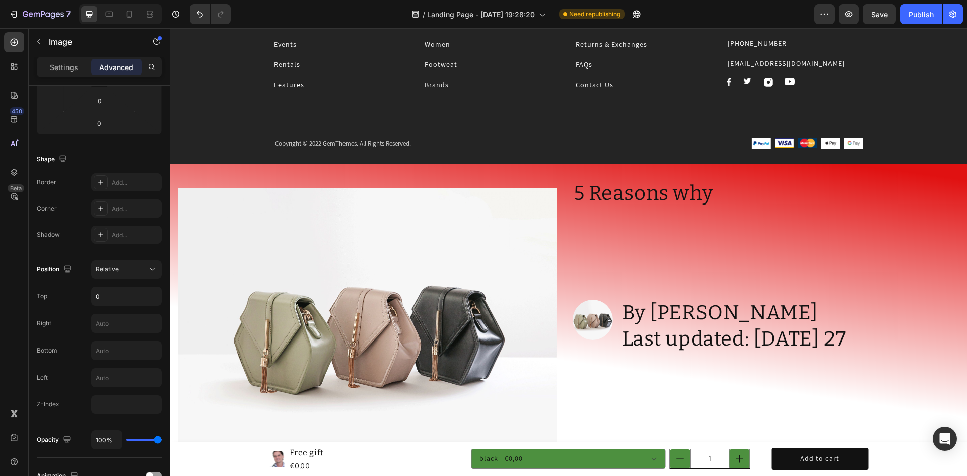
scroll to position [2115, 0]
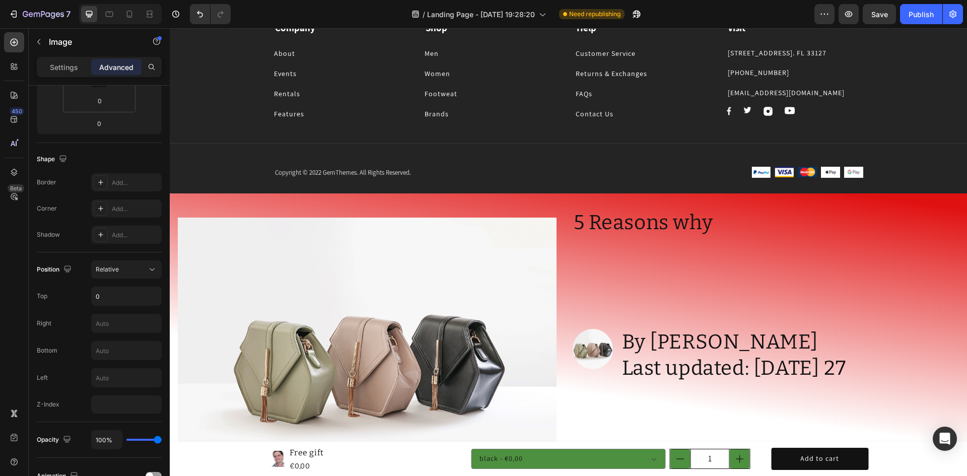
drag, startPoint x: 318, startPoint y: 238, endPoint x: 313, endPoint y: 204, distance: 34.6
click at [318, 238] on img at bounding box center [367, 360] width 379 height 284
click at [313, 204] on div "Image Row Image Image Image Row 5 Reasons why Heading Image By Dr Fern White He…" at bounding box center [568, 412] width 797 height 439
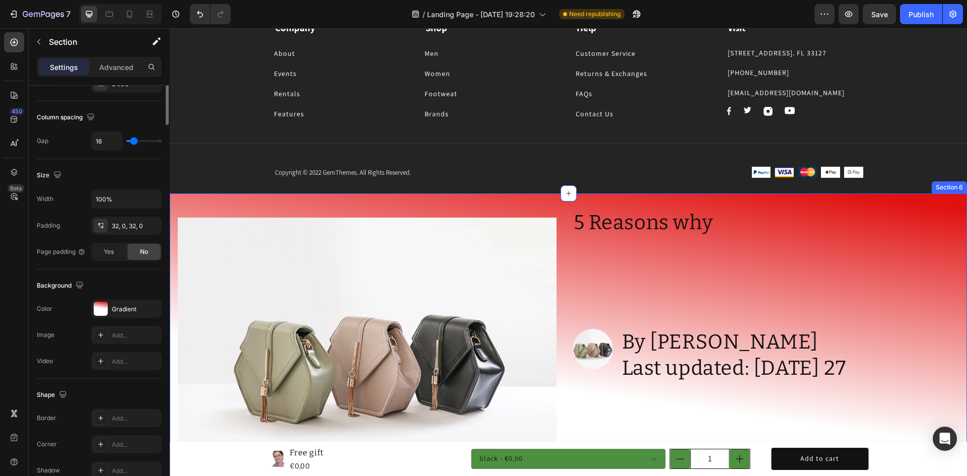
scroll to position [0, 0]
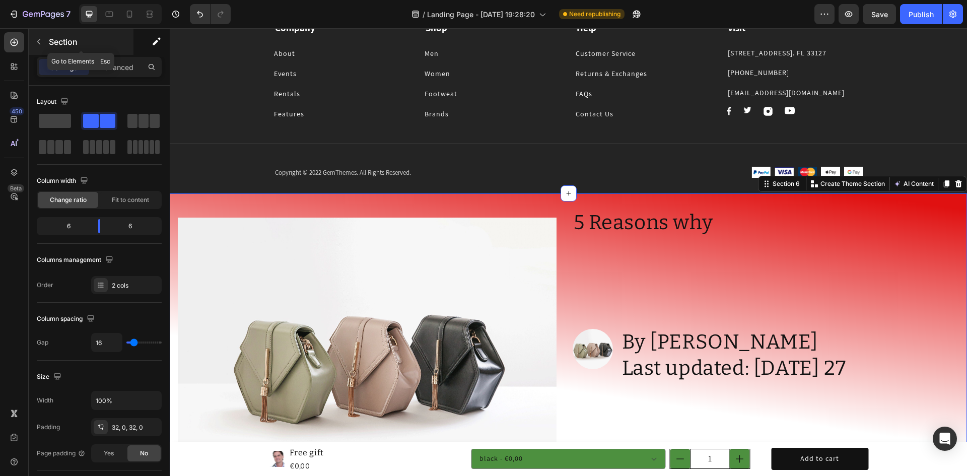
click at [39, 41] on icon "button" at bounding box center [38, 42] width 3 height 6
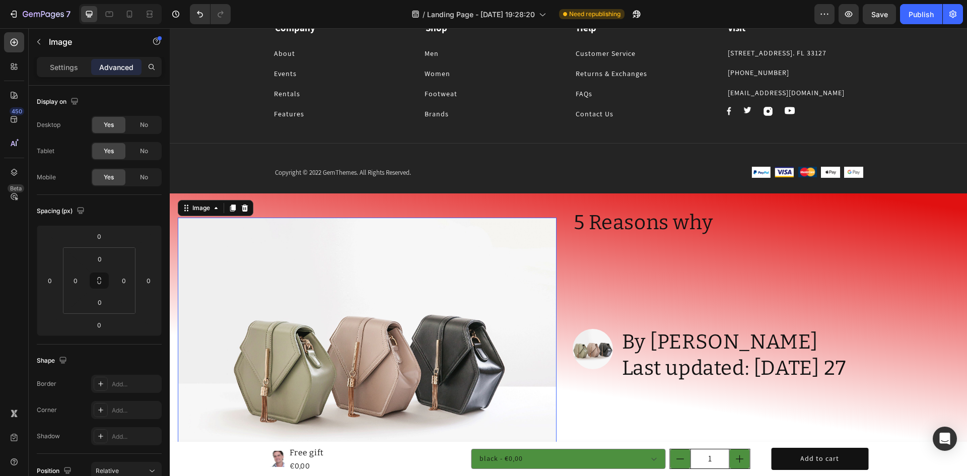
click at [284, 280] on img at bounding box center [367, 360] width 379 height 284
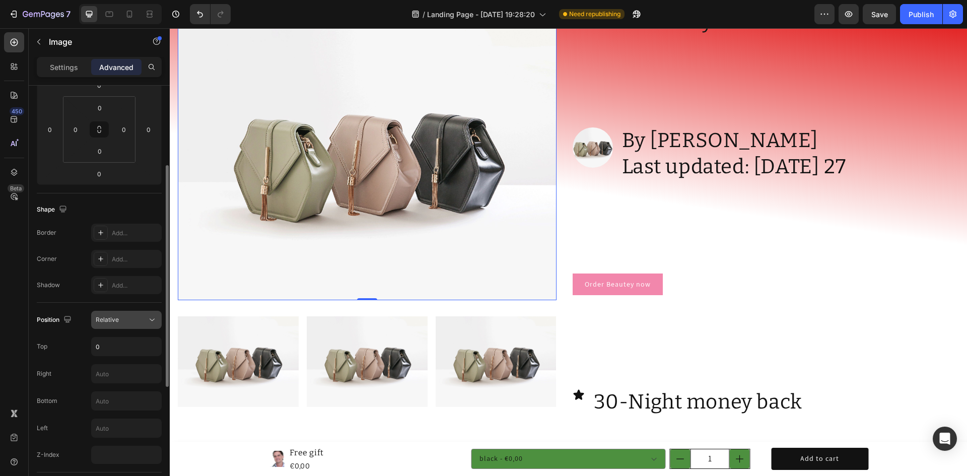
scroll to position [302, 0]
